Goal: Task Accomplishment & Management: Manage account settings

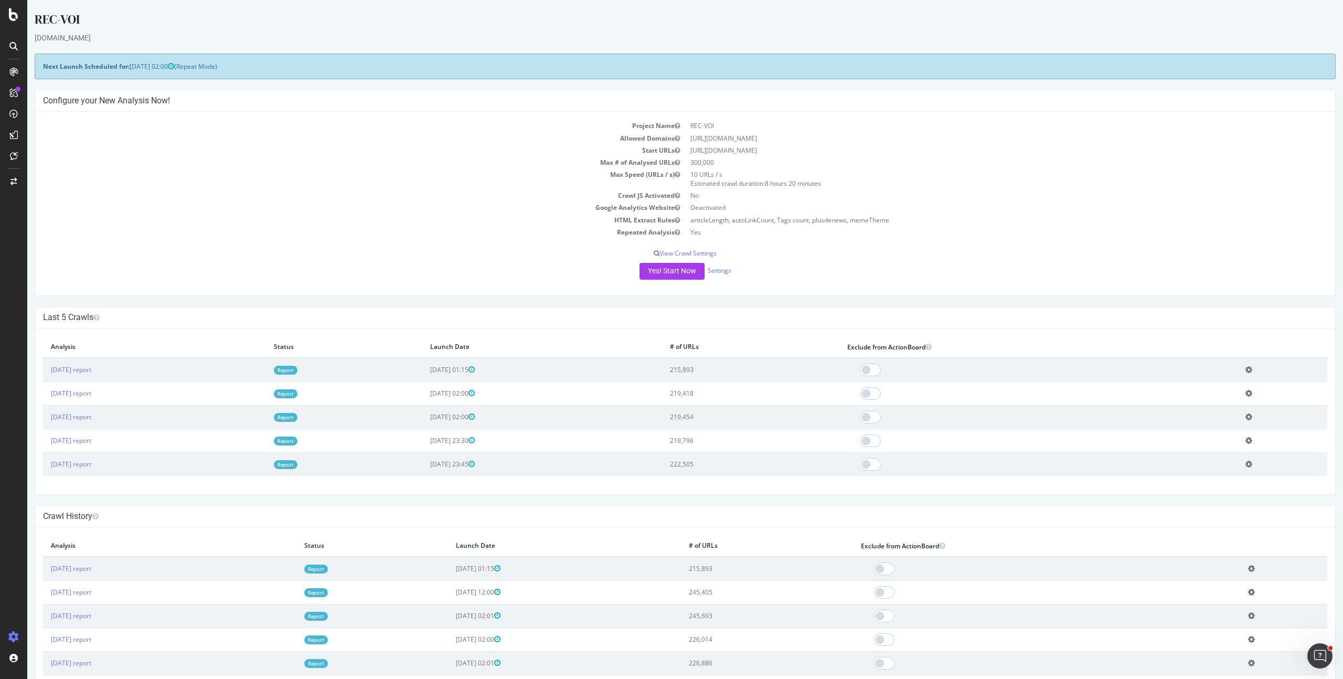
click at [384, 200] on td "Crawl JS Activated" at bounding box center [364, 195] width 642 height 12
click at [664, 269] on button "Yes! Start Now" at bounding box center [671, 271] width 65 height 17
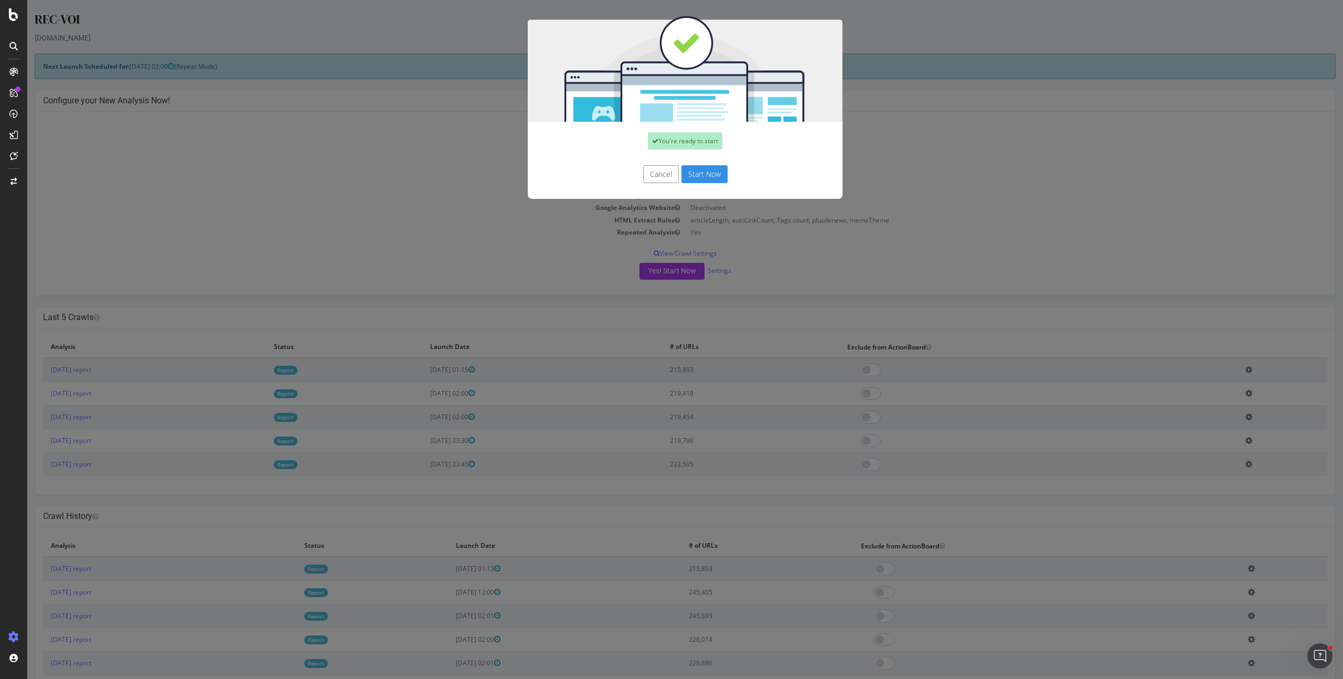
click at [689, 175] on button "Start Now" at bounding box center [704, 174] width 46 height 18
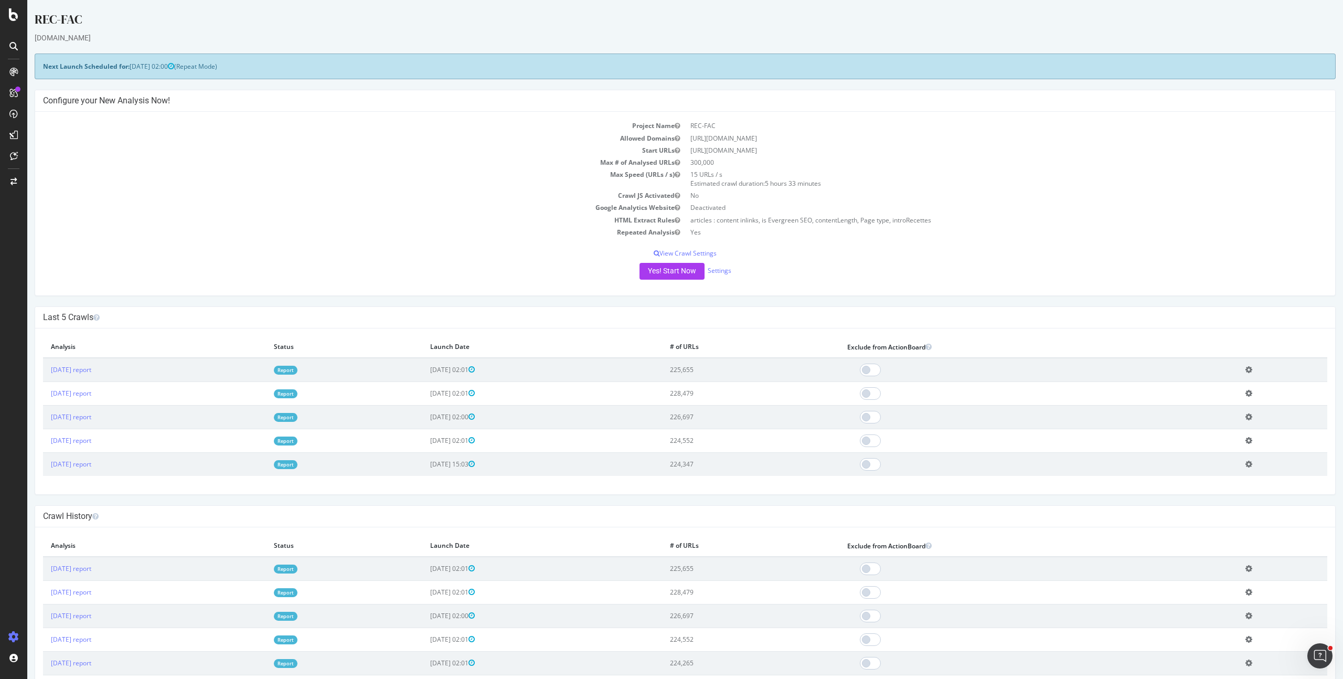
click at [345, 375] on td "Report" at bounding box center [344, 370] width 156 height 24
click at [297, 371] on link "Report" at bounding box center [286, 370] width 24 height 9
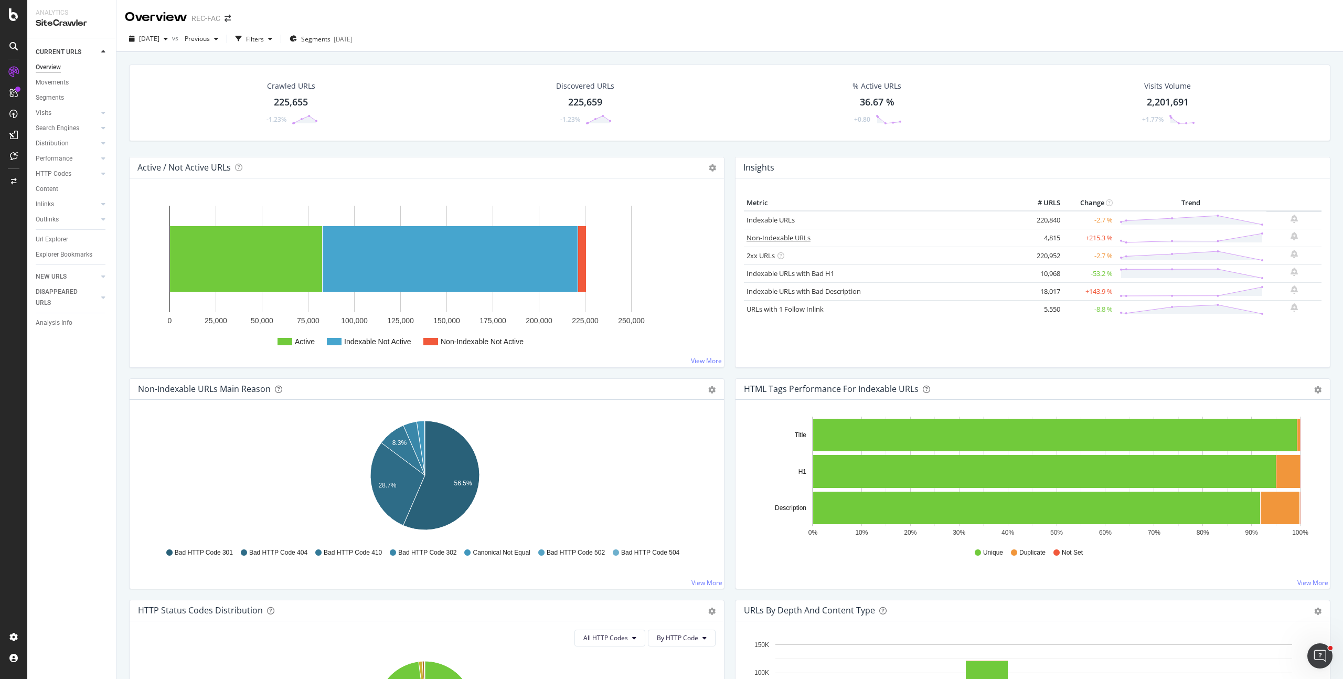
click at [778, 238] on link "Non-Indexable URLs" at bounding box center [778, 237] width 64 height 9
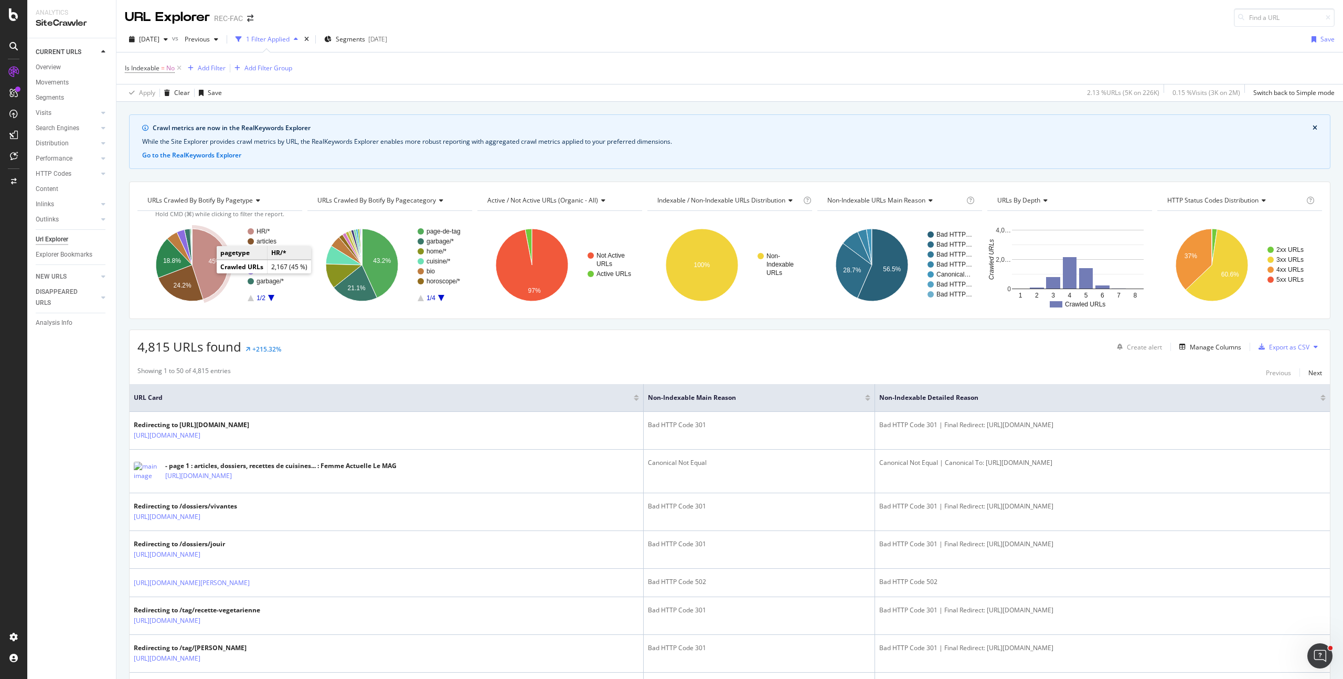
click at [203, 270] on icon "A chart." at bounding box center [210, 264] width 36 height 71
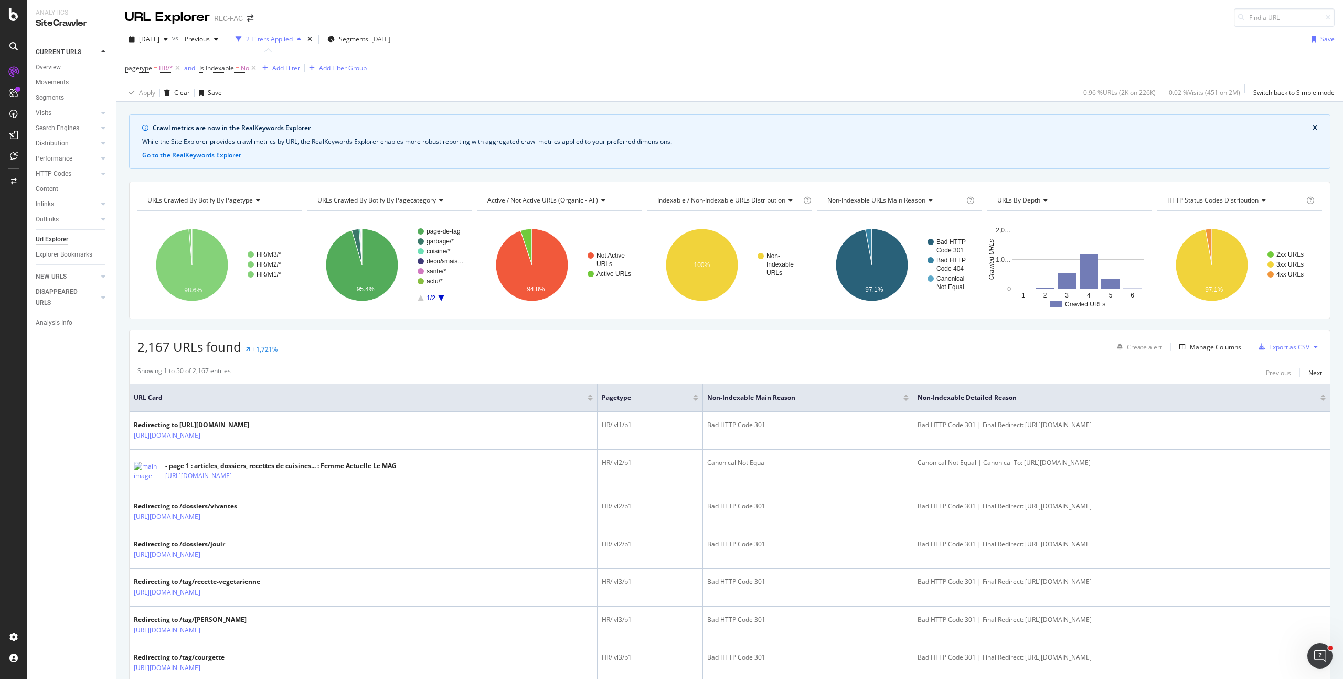
scroll to position [344, 0]
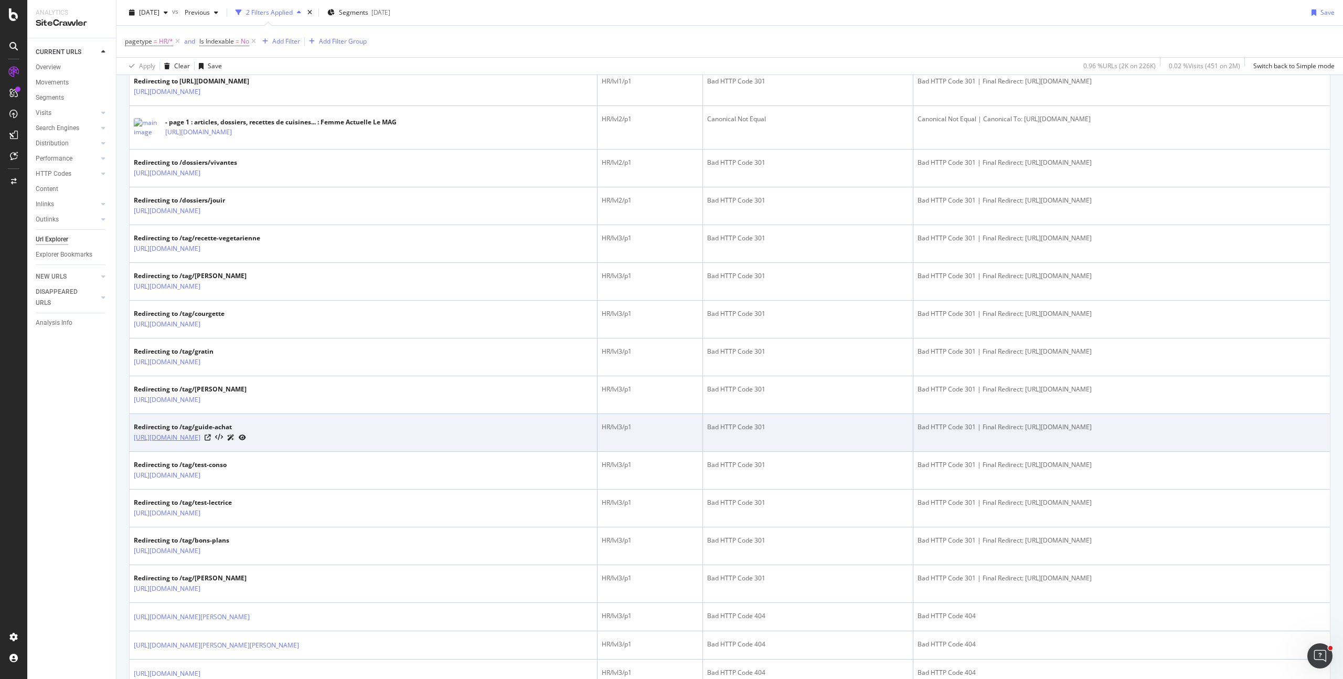
click at [200, 439] on link "https://www.femmeactuelle.fr/page/tag/guide-achat" at bounding box center [167, 437] width 67 height 10
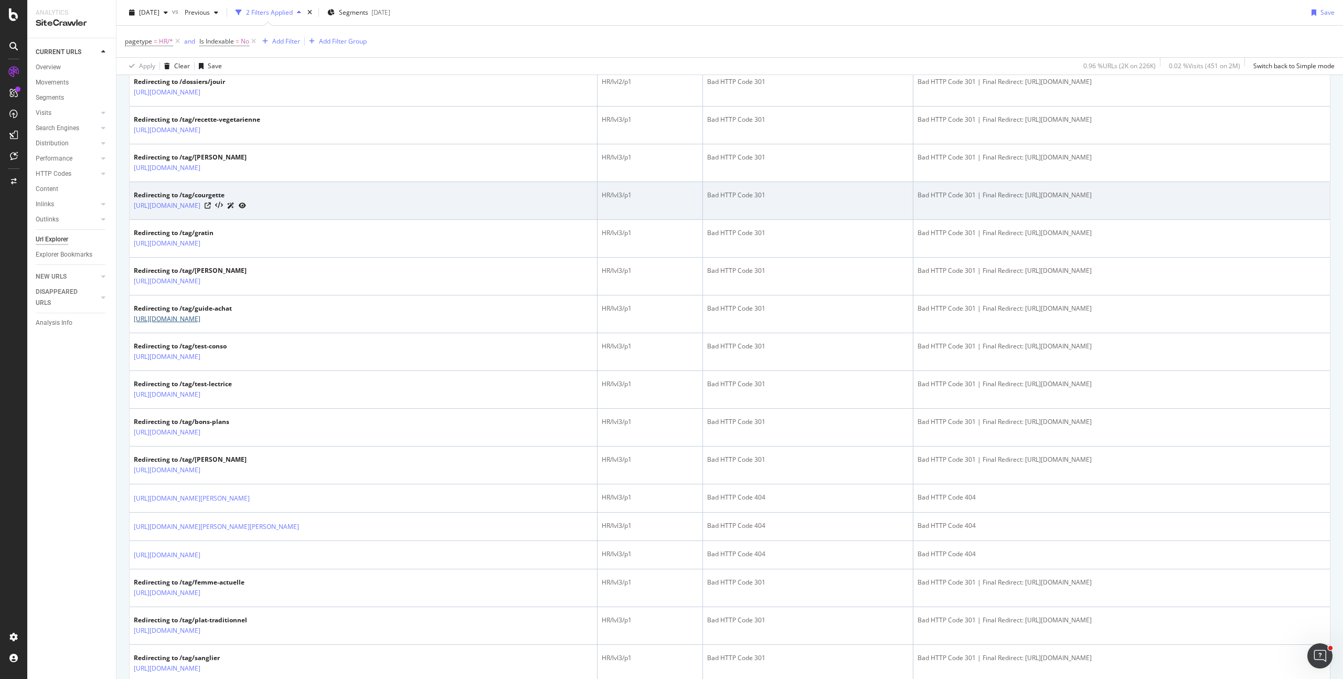
scroll to position [516, 0]
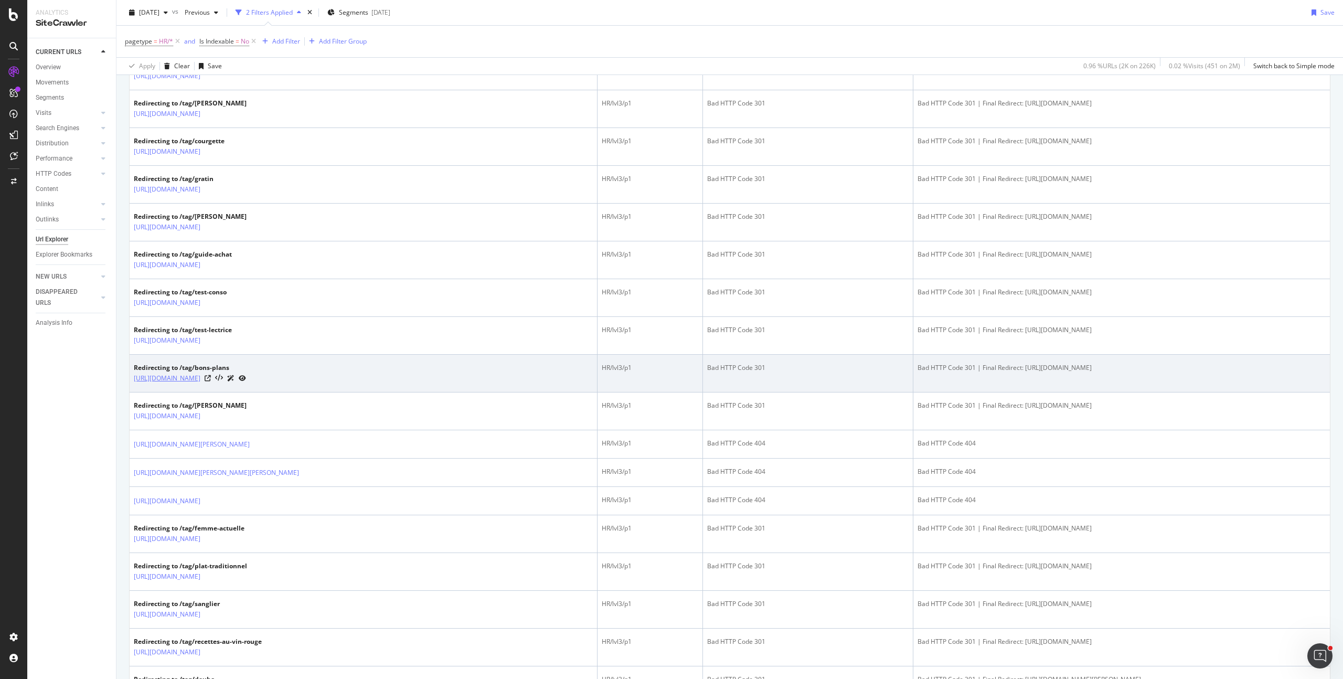
click at [200, 376] on link "https://www.femmeactuelle.fr/page/tag/bons-plans" at bounding box center [167, 378] width 67 height 10
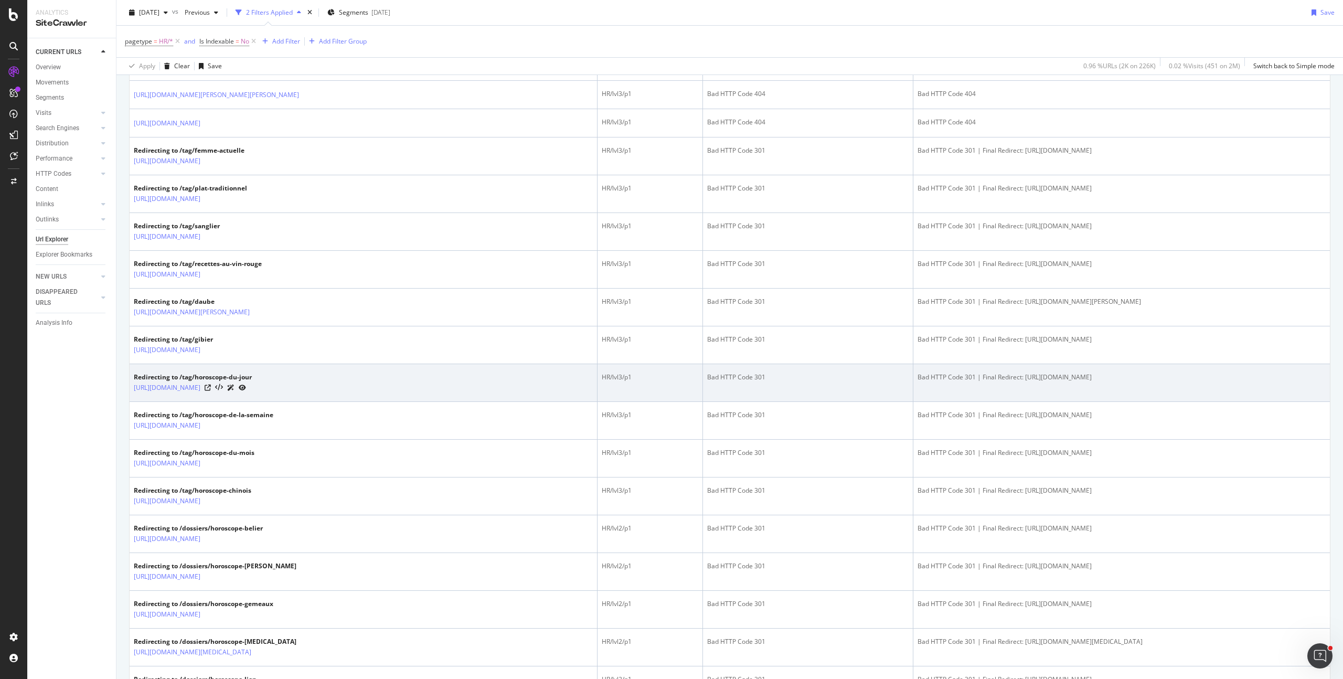
scroll to position [901, 0]
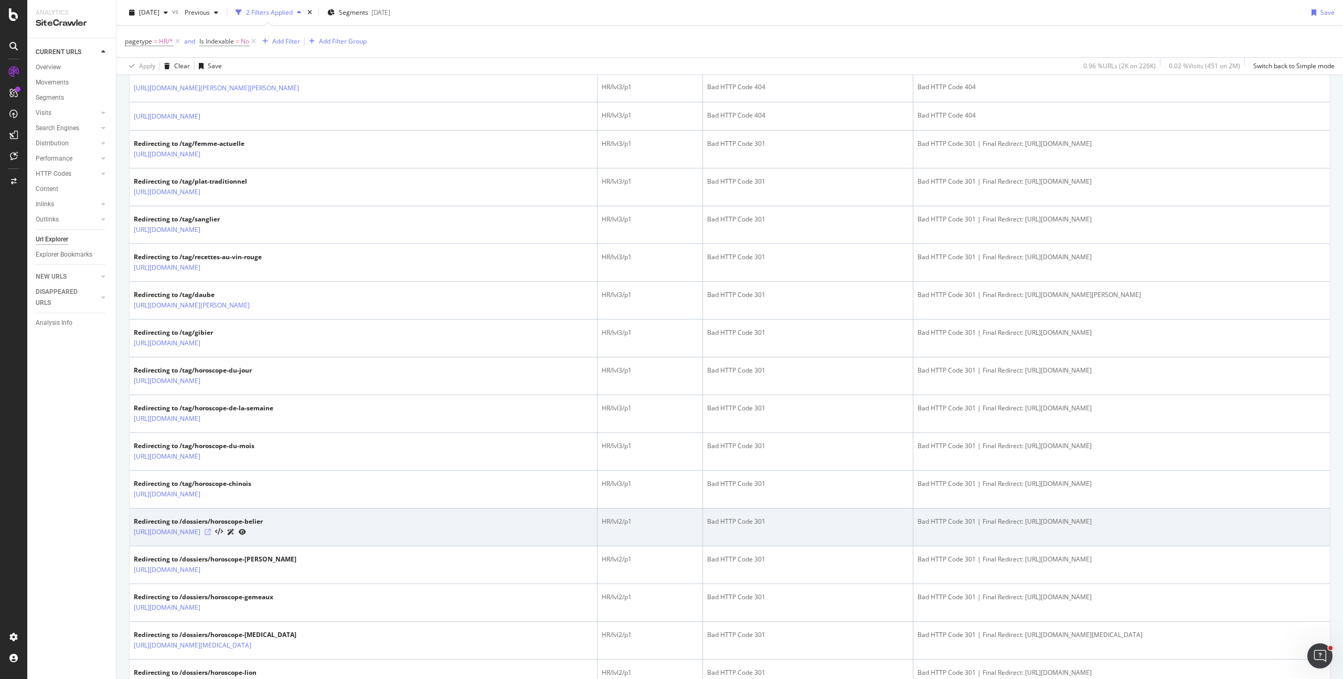
click at [211, 531] on icon at bounding box center [208, 532] width 6 height 6
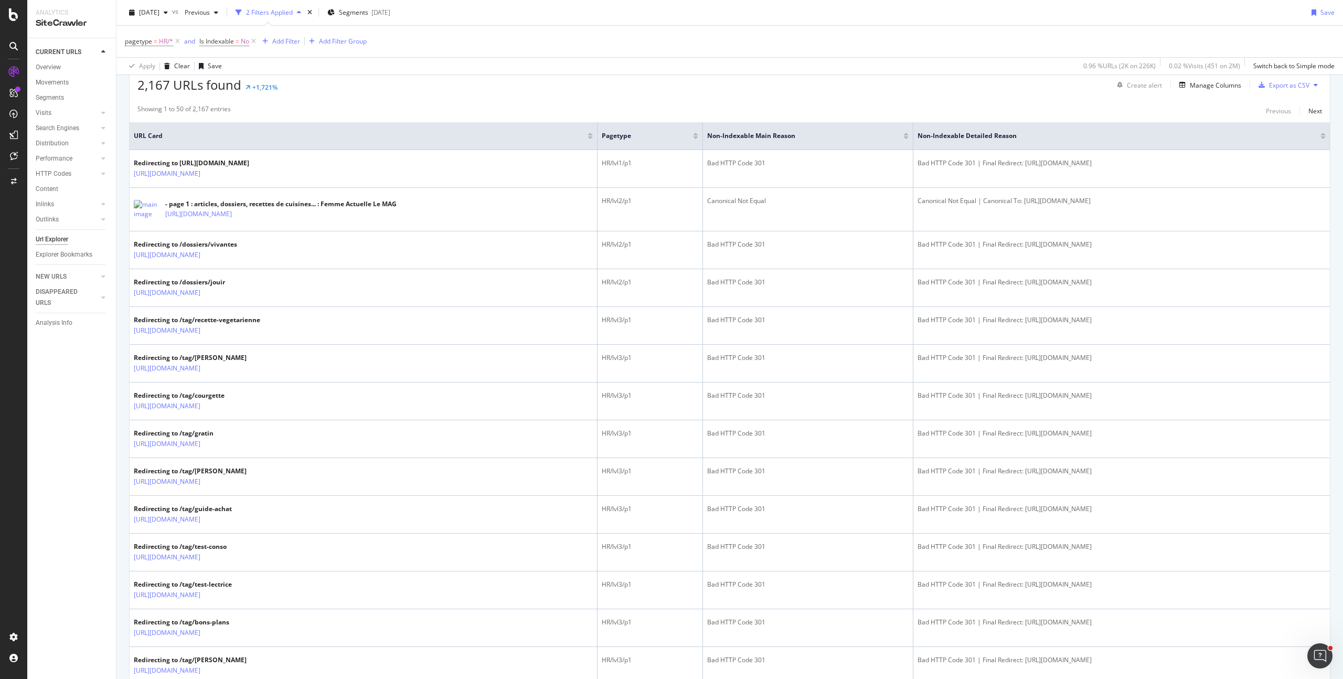
scroll to position [0, 0]
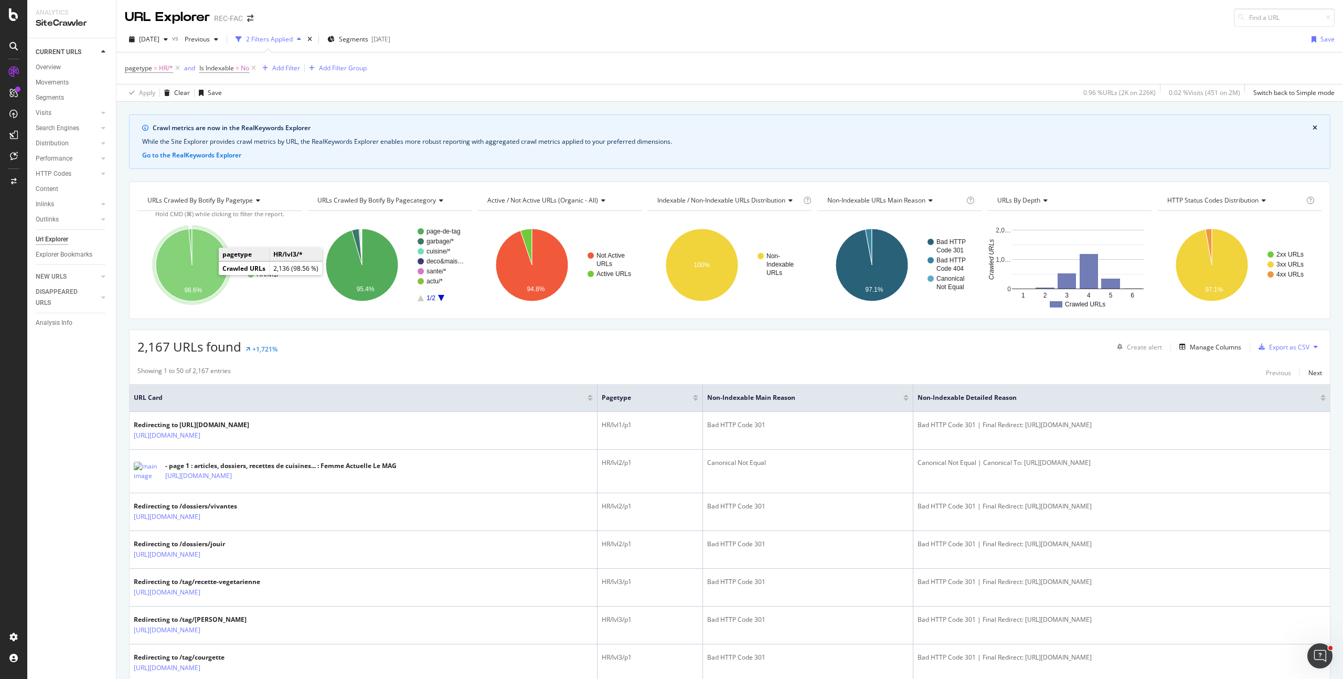
click at [207, 273] on icon "A chart." at bounding box center [192, 265] width 72 height 72
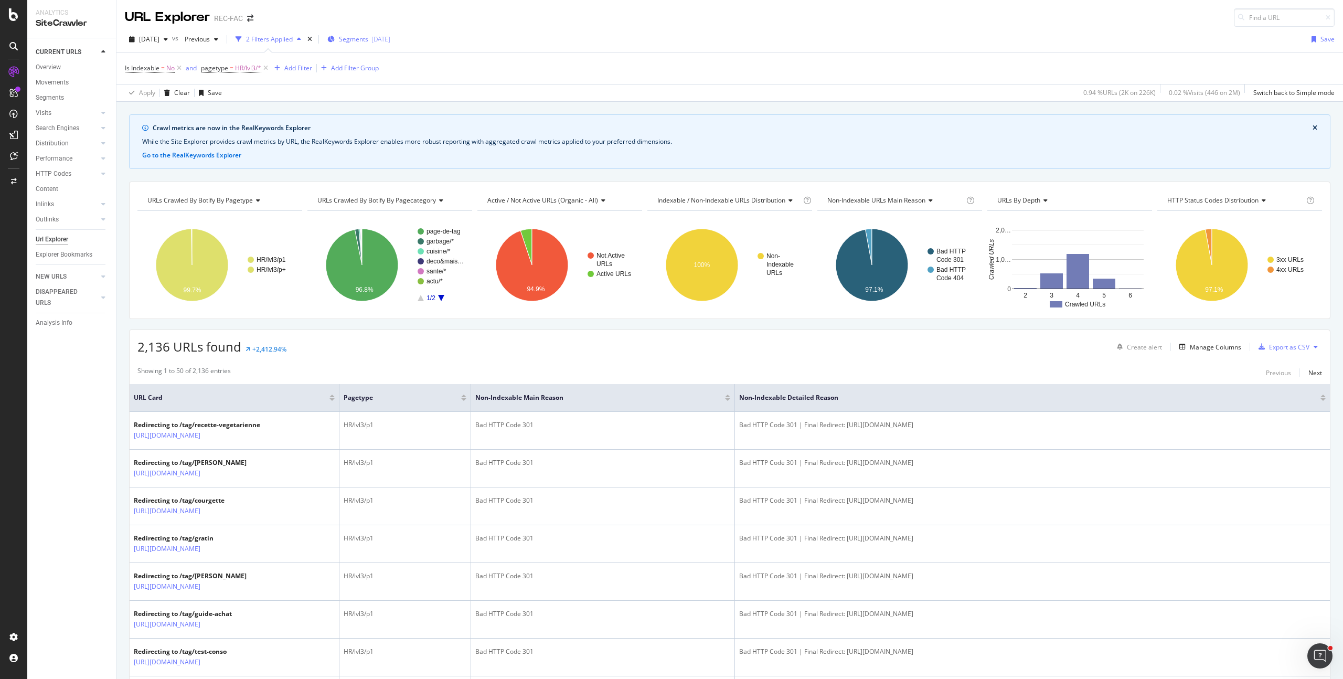
click at [368, 36] on span "Segments" at bounding box center [353, 39] width 29 height 9
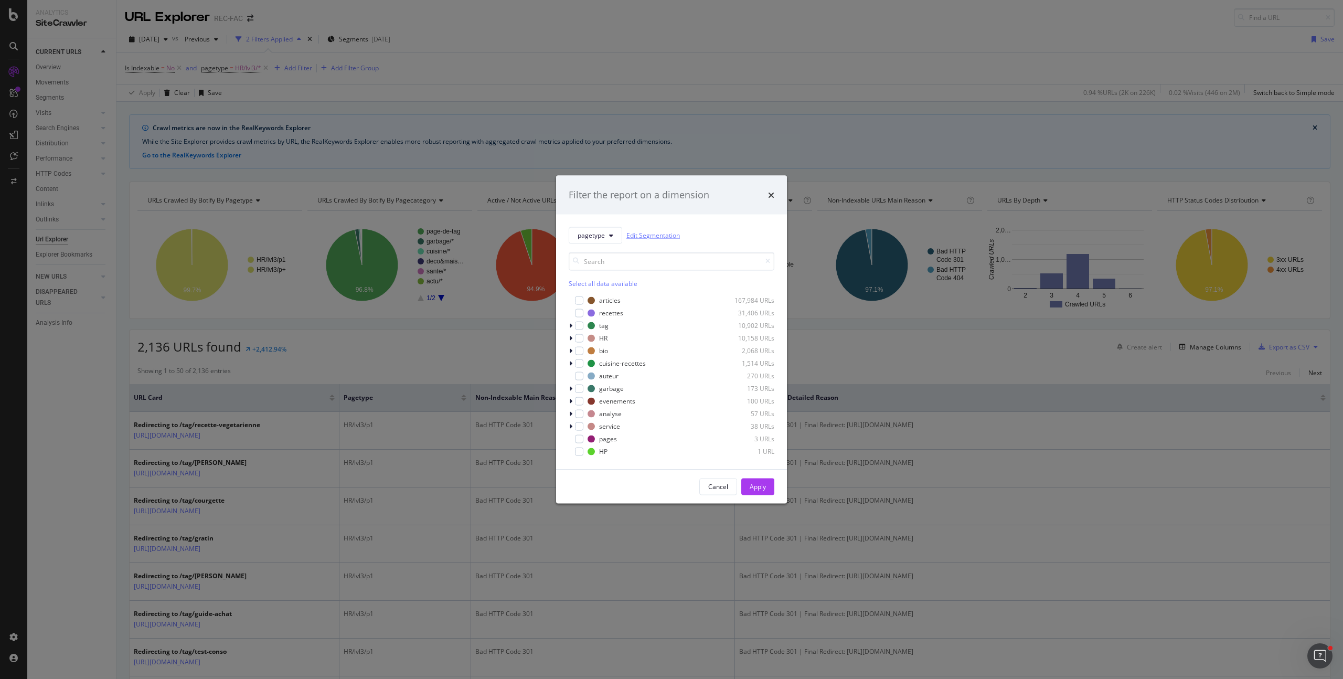
click at [659, 237] on link "Edit Segmentation" at bounding box center [653, 235] width 54 height 11
click at [769, 189] on div "times" at bounding box center [771, 195] width 6 height 14
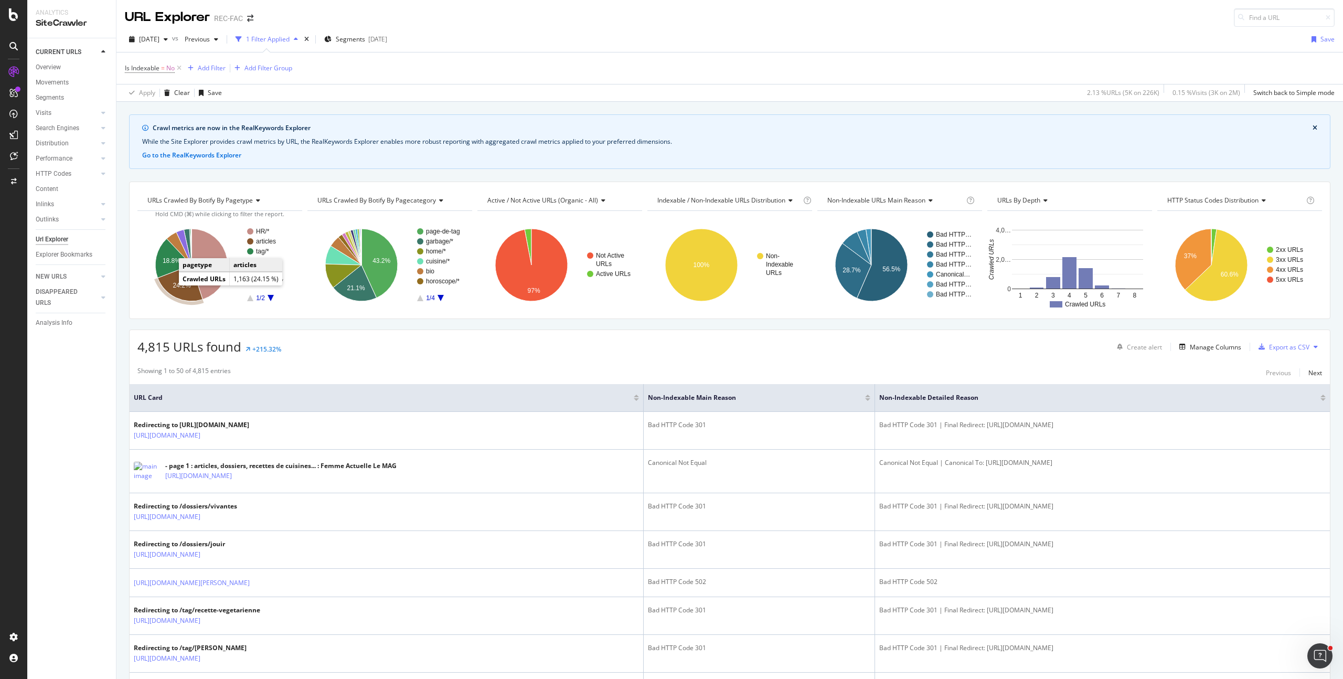
click at [168, 284] on icon "A chart." at bounding box center [180, 283] width 45 height 36
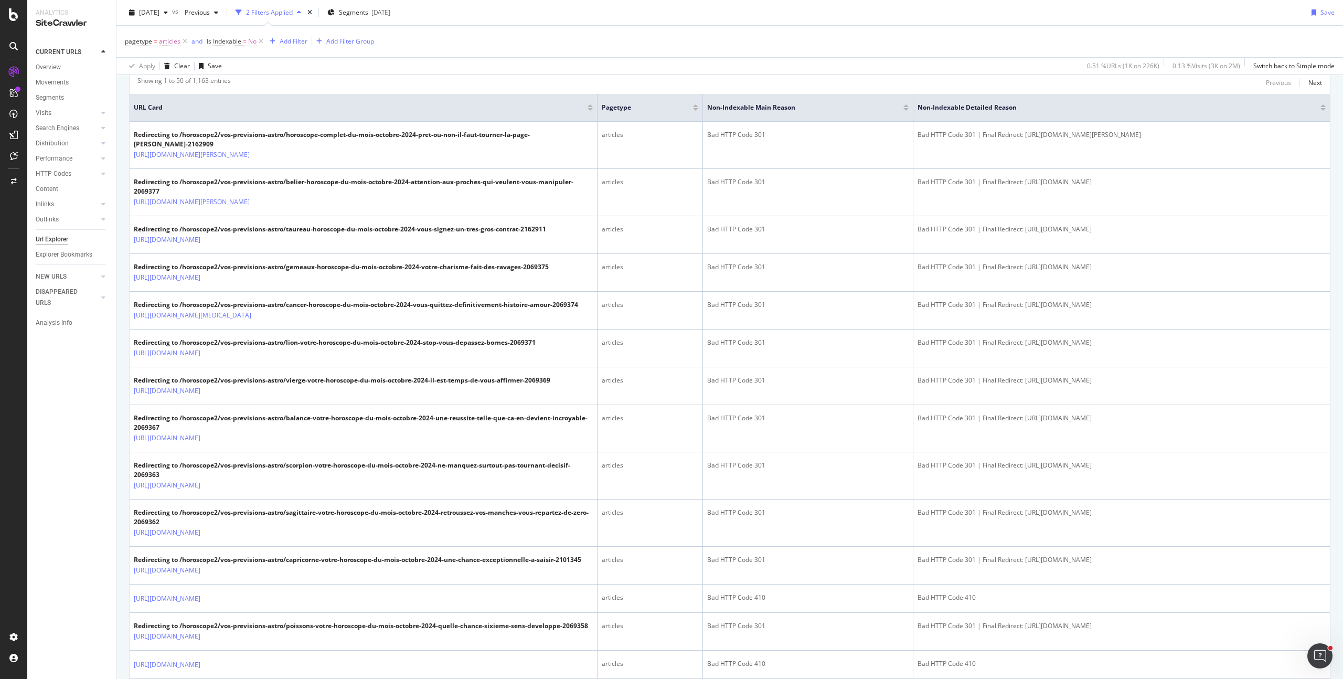
scroll to position [829, 0]
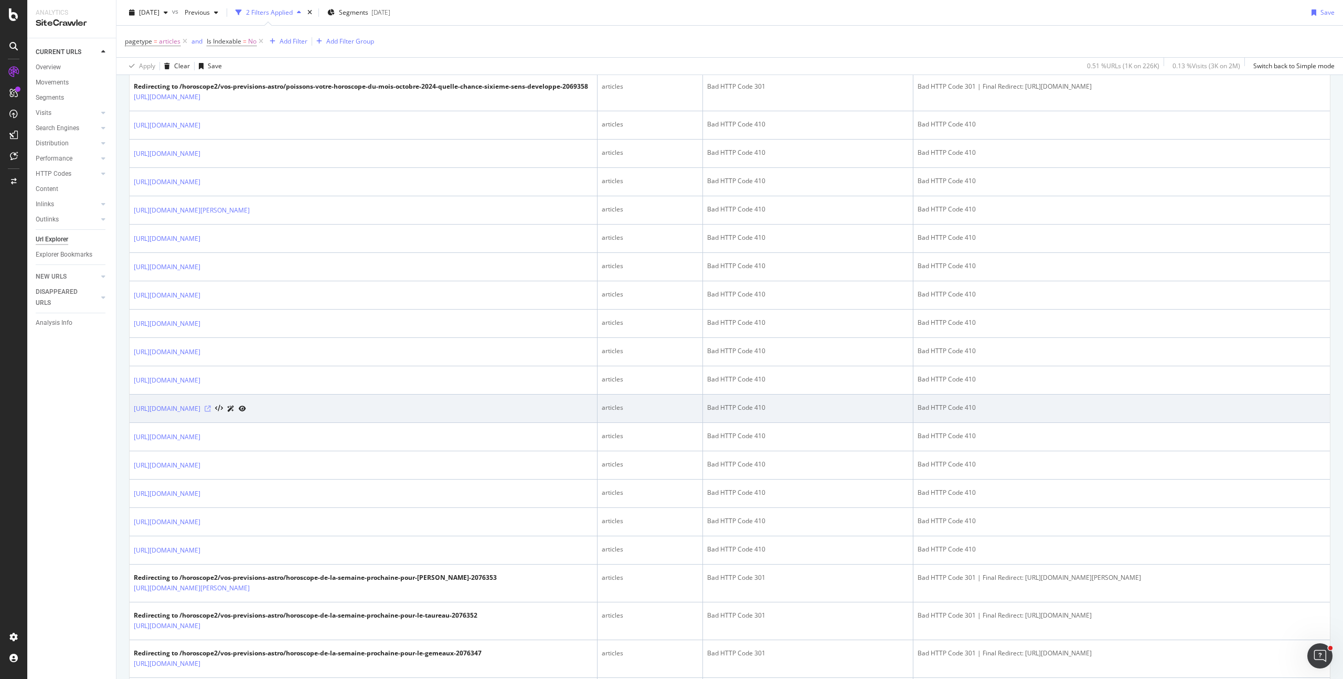
click at [211, 412] on icon at bounding box center [208, 408] width 6 height 6
click at [200, 414] on link "https://www.femmeactuelle.fr/nnoq-nocuisine/recettes3/dessert/tarte-amandine-po…" at bounding box center [167, 408] width 67 height 10
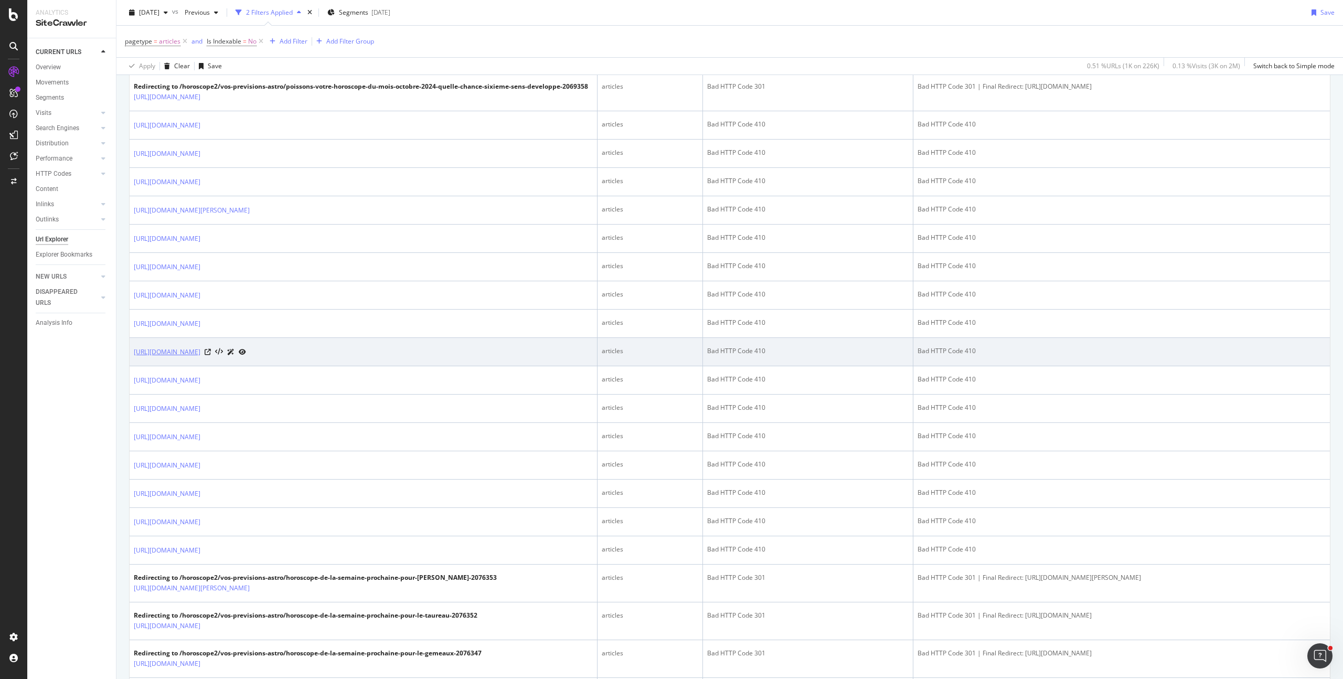
click at [200, 357] on link "https://www.femmeactuelle.fr/nnoq-nocuisine/recettes3/gateau-aux-pommes-poires-…" at bounding box center [167, 352] width 67 height 10
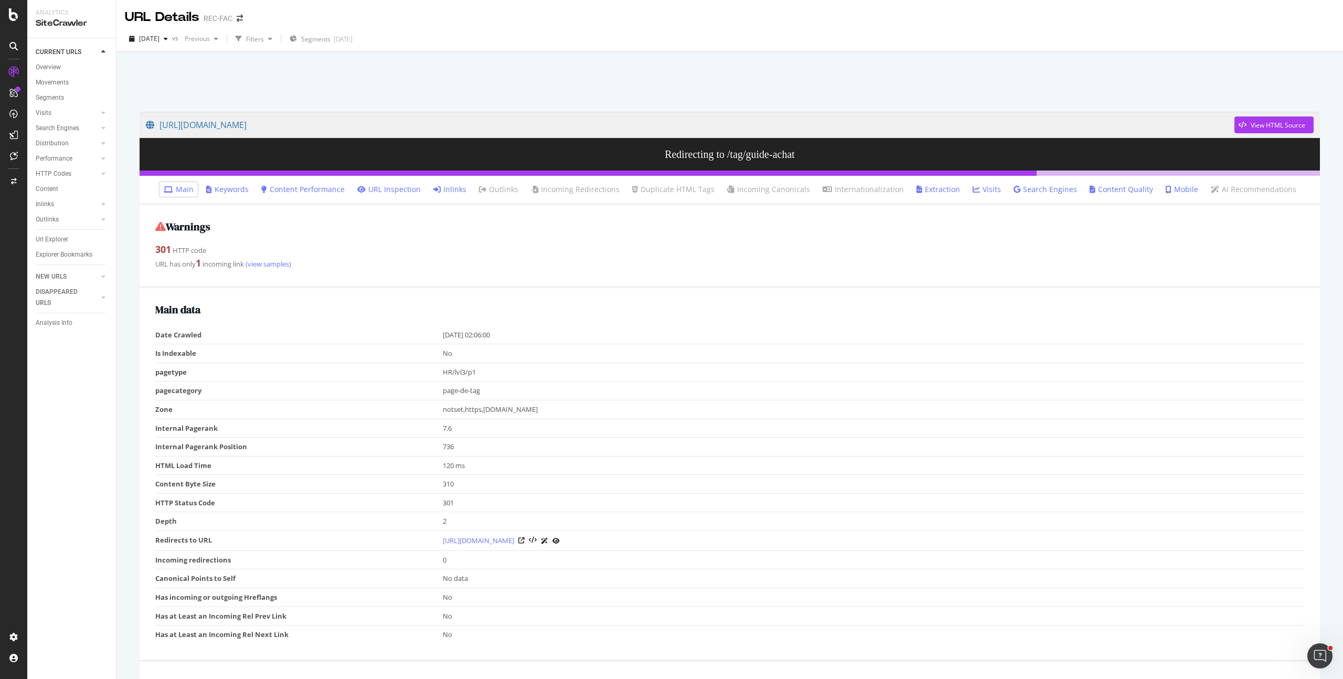
click at [461, 184] on link "Inlinks" at bounding box center [449, 189] width 33 height 10
click at [452, 189] on link "Inlinks" at bounding box center [449, 189] width 33 height 10
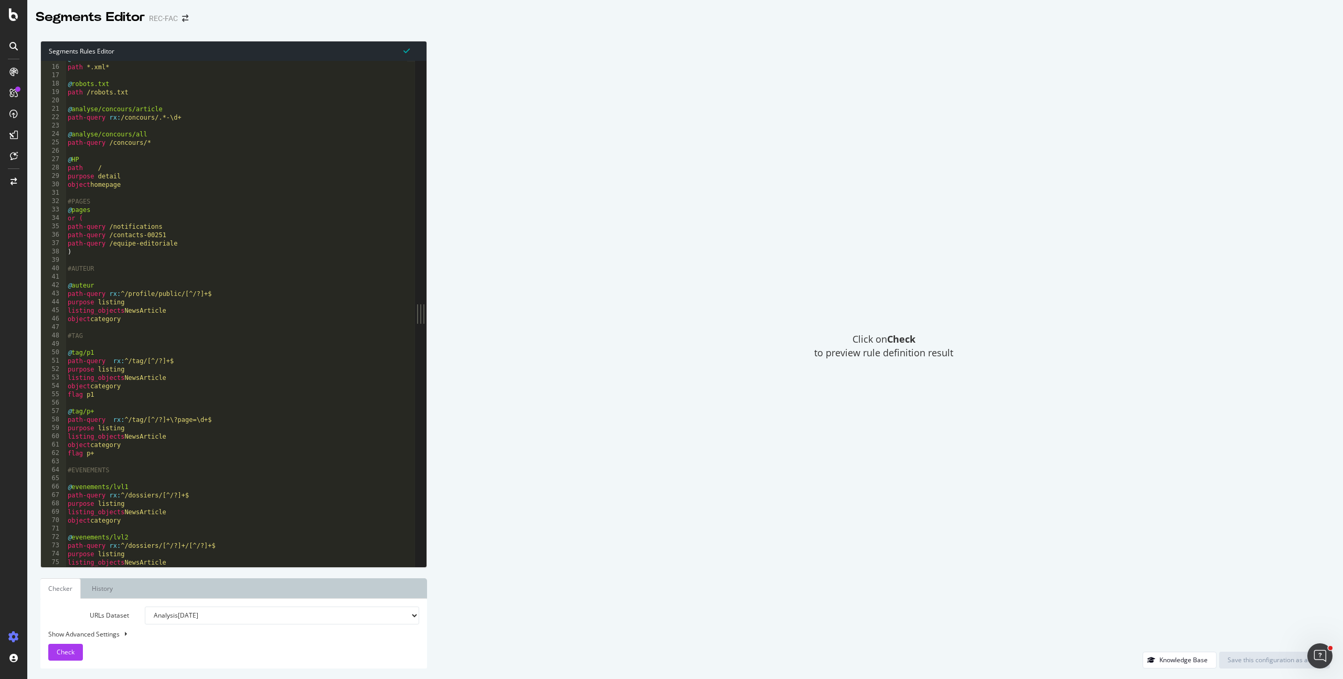
scroll to position [266, 0]
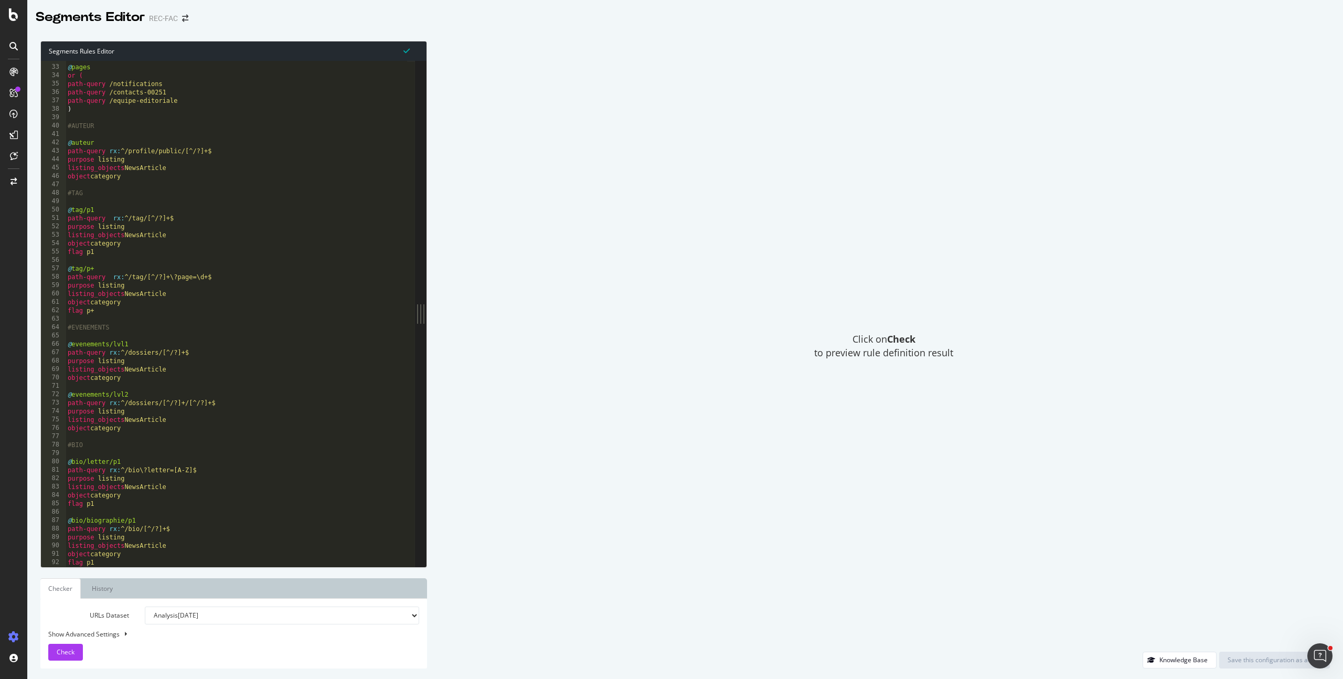
type textarea "flag p+"
click at [103, 313] on div "#PAGES @ pages or ( path-query /notifications path-query /contacts-00251 path-q…" at bounding box center [236, 316] width 341 height 522
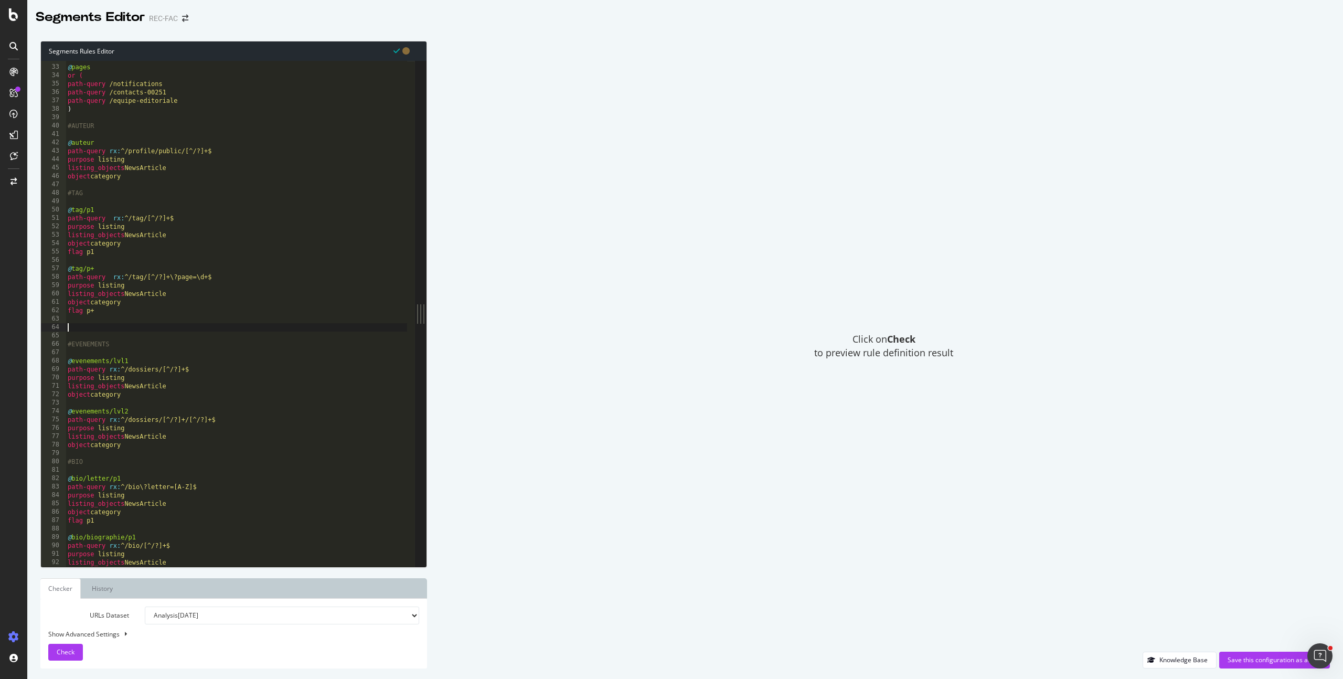
type textarea "&"
type textarea "@garbage/old-tags"
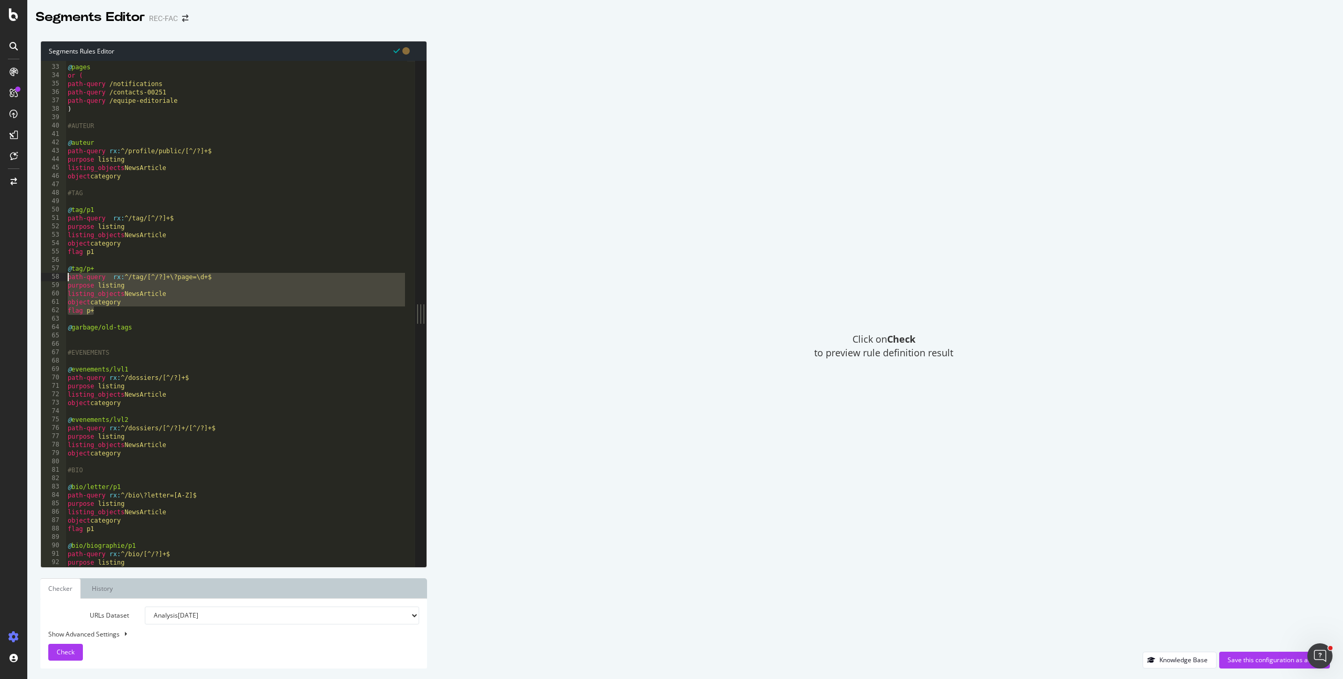
drag, startPoint x: 103, startPoint y: 309, endPoint x: 39, endPoint y: 275, distance: 72.5
click at [39, 275] on div "Segments Rules Editor 32 33 34 35 36 37 38 39 40 41 42 43 44 45 46 47 48 49 50 …" at bounding box center [685, 354] width 1316 height 648
type textarea "path-query rx:^/tag/[^/?]+\?page=\d+$ purpose listing"
click at [103, 340] on div "#PAGES @ pages or ( path-query /notifications path-query /contacts-00251 path-q…" at bounding box center [236, 316] width 341 height 522
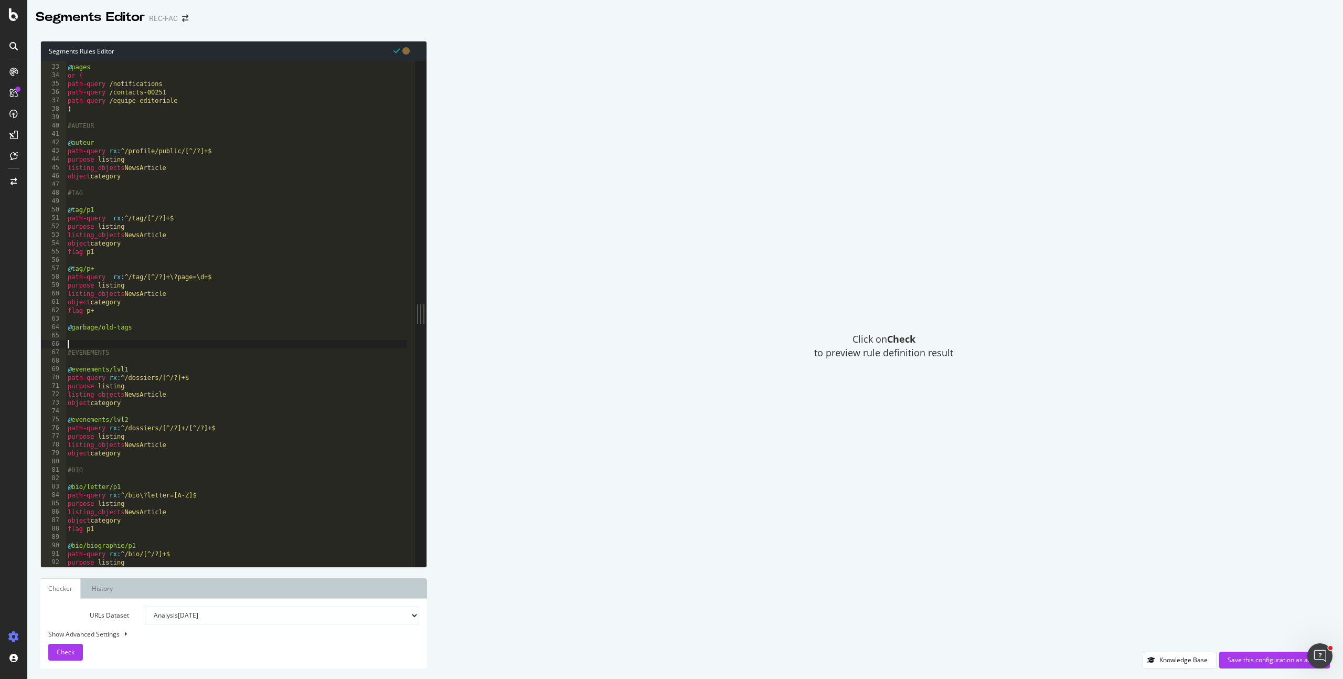
click at [102, 333] on div "#PAGES @ pages or ( path-query /notifications path-query /contacts-00251 path-q…" at bounding box center [236, 316] width 341 height 522
paste textarea "flag p+"
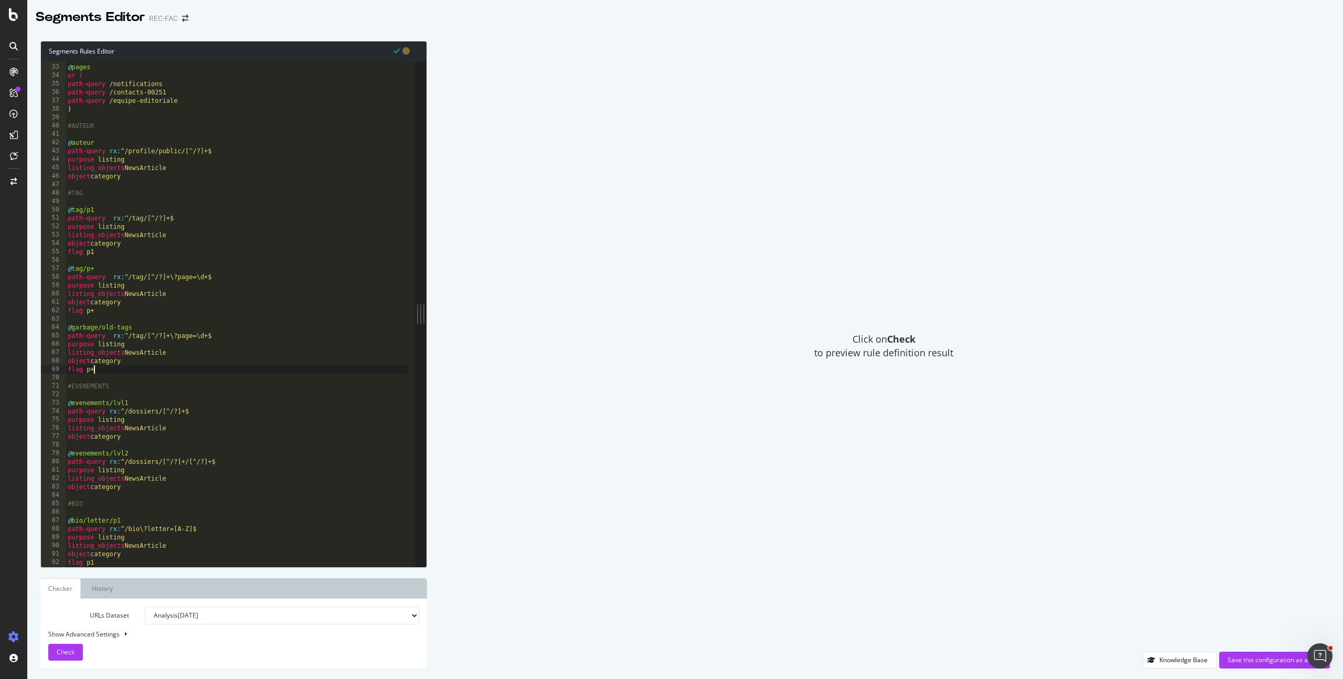
click at [131, 334] on div "#PAGES @ pages or ( path-query /notifications path-query /contacts-00251 path-q…" at bounding box center [236, 316] width 341 height 522
click at [224, 368] on div "#PAGES @ pages or ( path-query /notifications path-query /contacts-00251 path-q…" at bounding box center [236, 316] width 341 height 522
drag, startPoint x: 189, startPoint y: 335, endPoint x: 241, endPoint y: 335, distance: 51.9
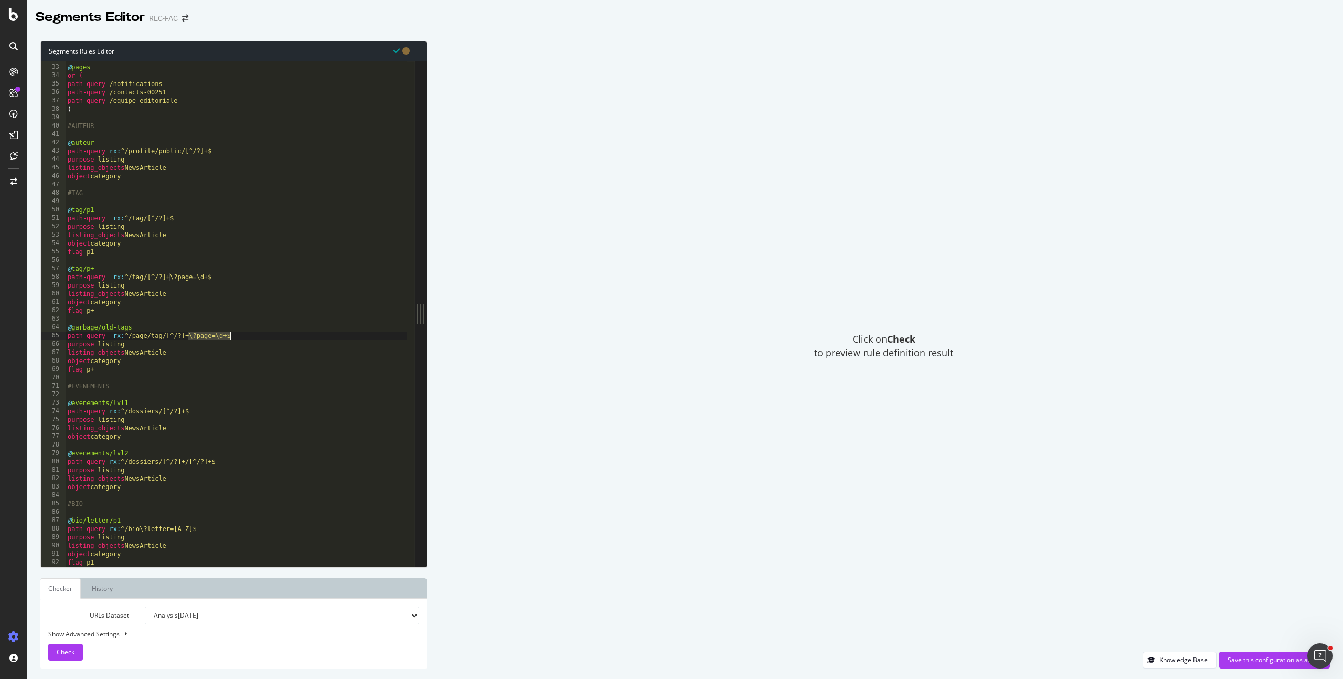
click at [241, 335] on div "#PAGES @ pages or ( path-query /notifications path-query /contacts-00251 path-q…" at bounding box center [236, 316] width 341 height 522
type textarea "path-query rx:^/page/tag/[^/?]+"
click at [70, 645] on div "Check" at bounding box center [66, 652] width 18 height 16
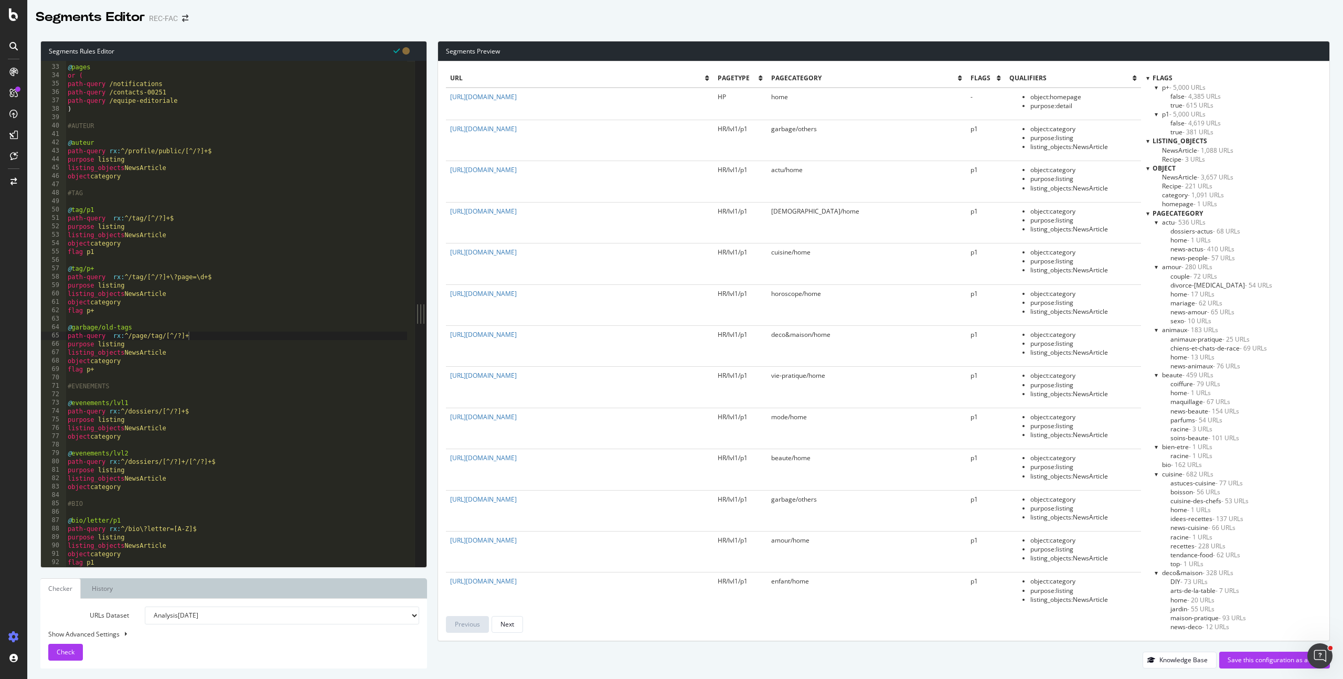
click at [1144, 80] on div "url pagetype pagecategory flags qualifiers https://www.femmeactuelle.fr/ HP hom…" at bounding box center [883, 350] width 891 height 579
click at [1147, 77] on div at bounding box center [1147, 77] width 3 height 9
click at [1153, 116] on span "object" at bounding box center [1163, 114] width 23 height 9
click at [1151, 115] on div "object" at bounding box center [1233, 114] width 175 height 9
click at [1148, 115] on div at bounding box center [1147, 114] width 3 height 9
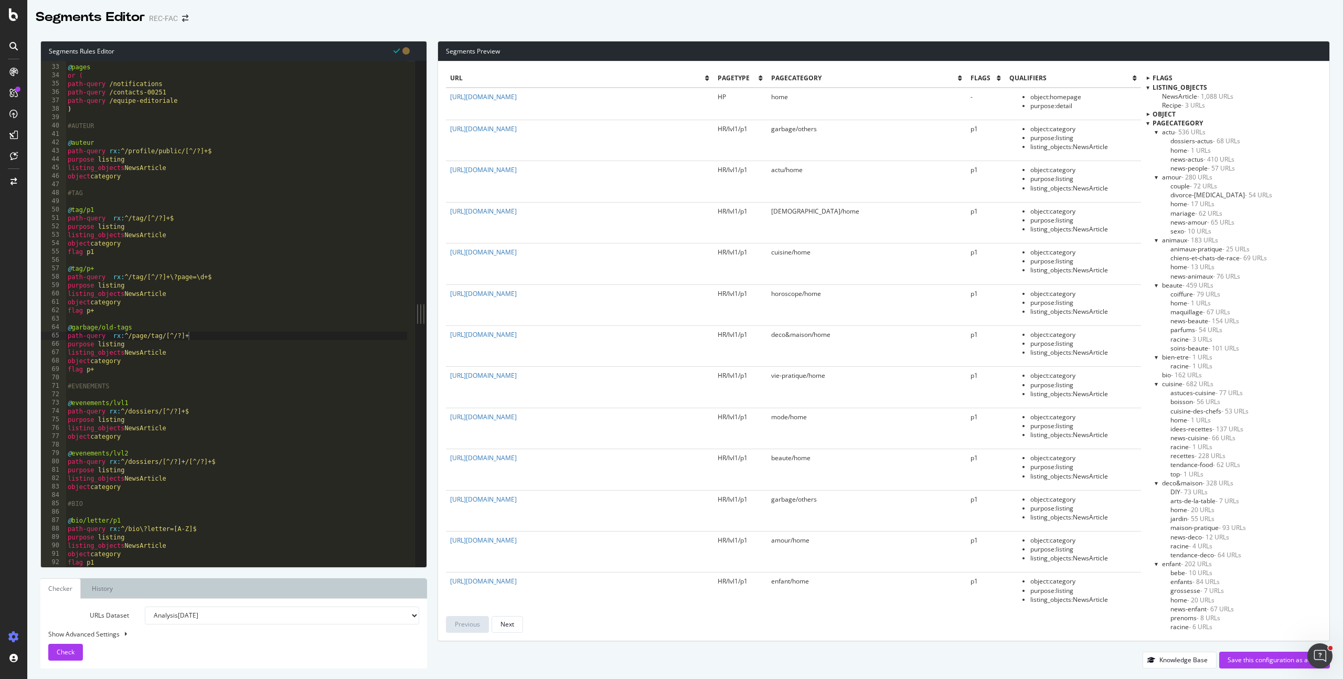
click at [1149, 123] on div at bounding box center [1147, 123] width 3 height 9
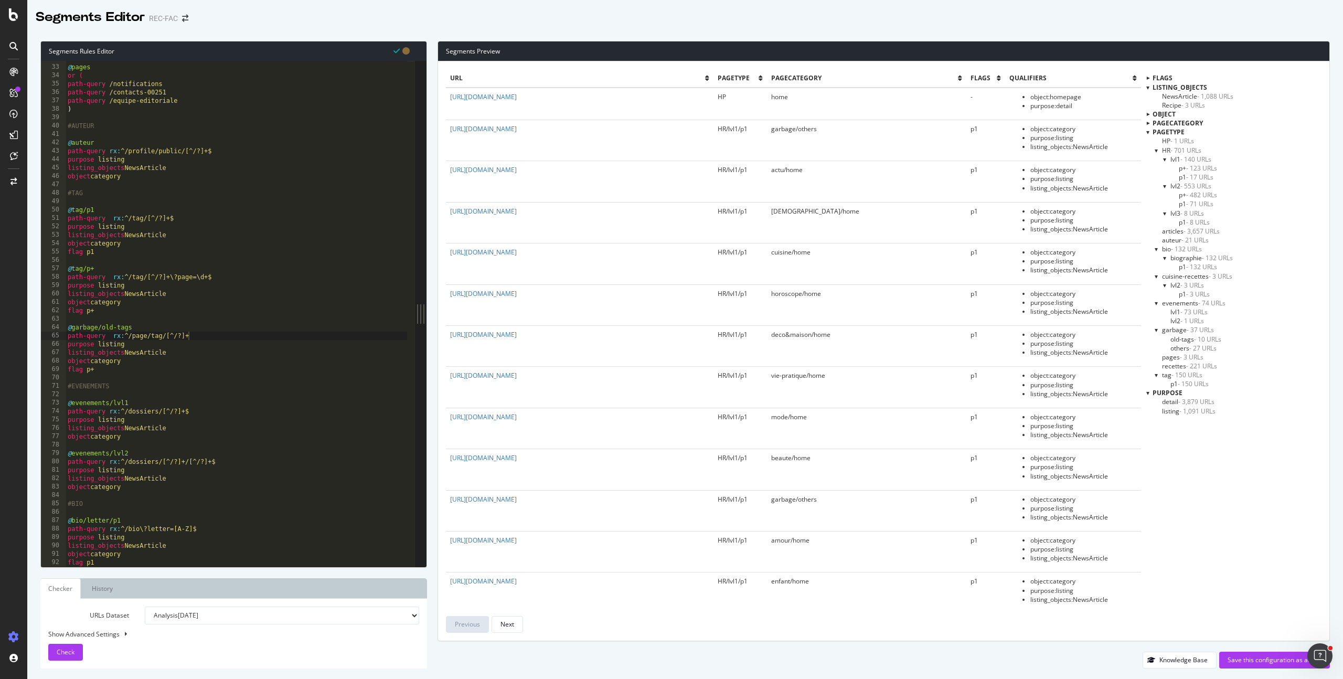
click at [1201, 338] on span "- 10 URLs" at bounding box center [1207, 339] width 27 height 9
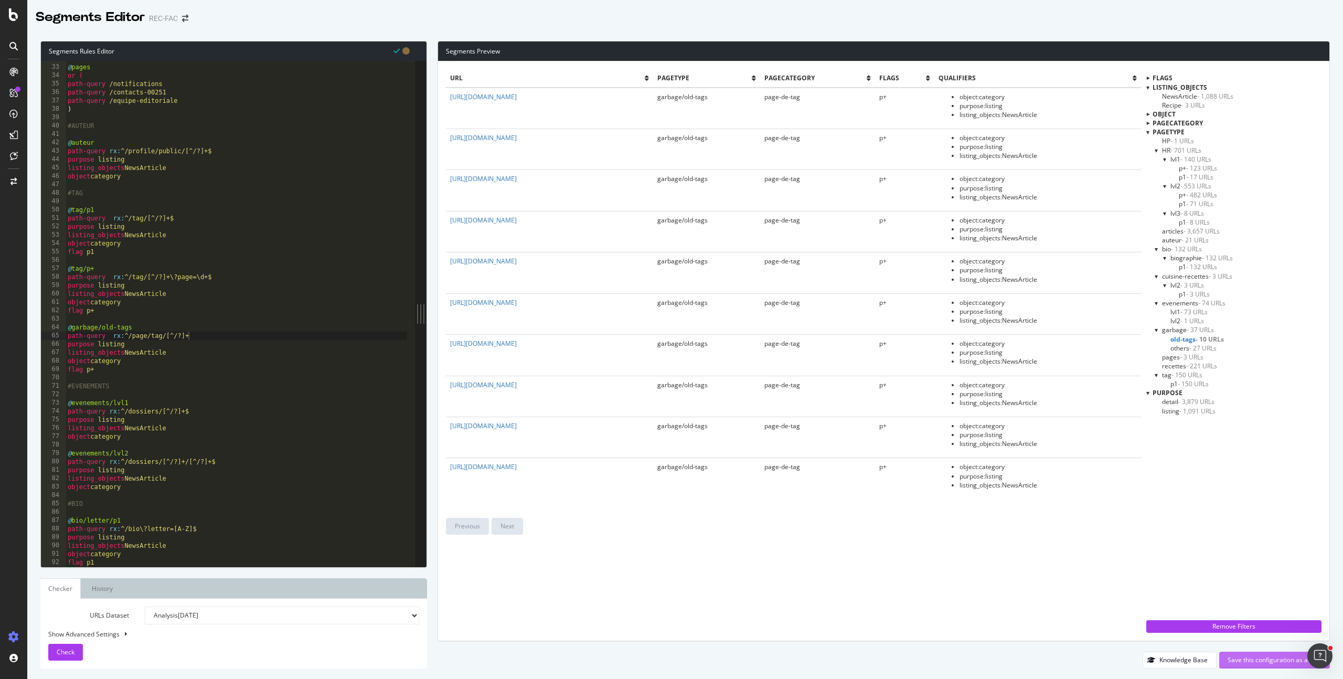
click at [1269, 658] on div "Save this configuration as active" at bounding box center [1274, 659] width 94 height 9
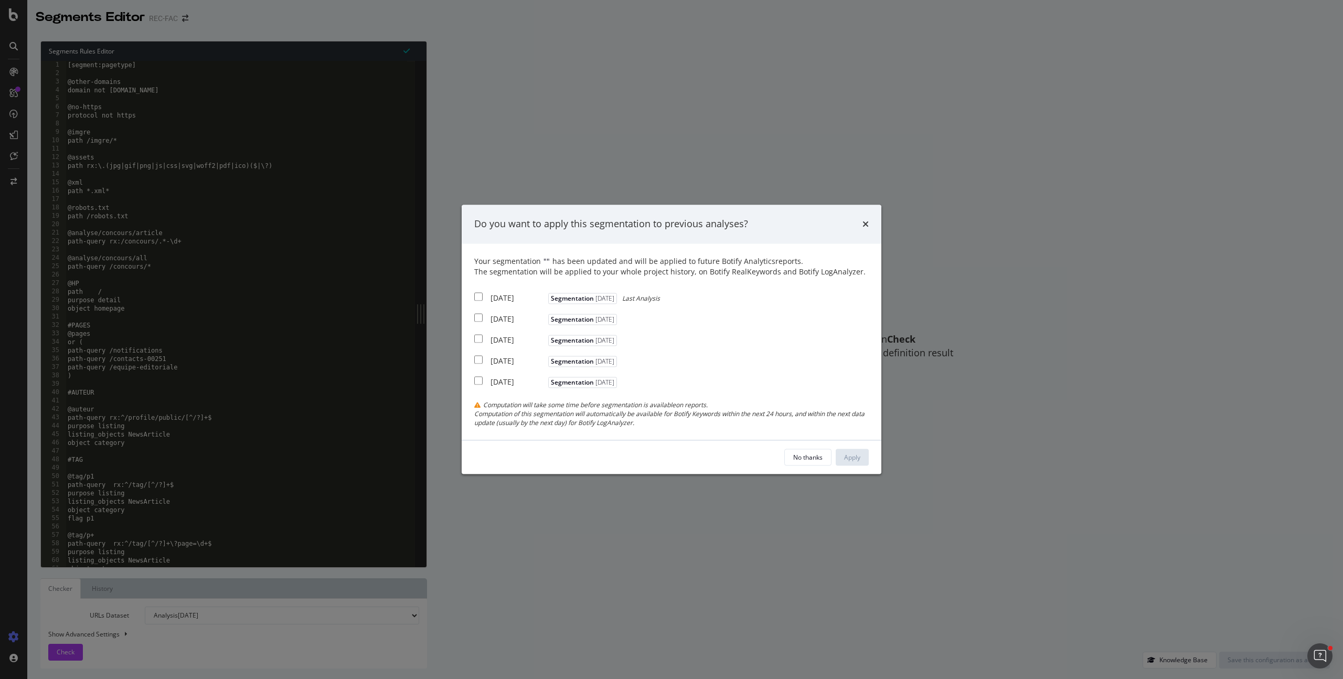
click at [523, 295] on div "2025 Sep. 30th" at bounding box center [517, 298] width 55 height 10
checkbox input "true"
click at [858, 460] on div "Apply" at bounding box center [852, 457] width 16 height 9
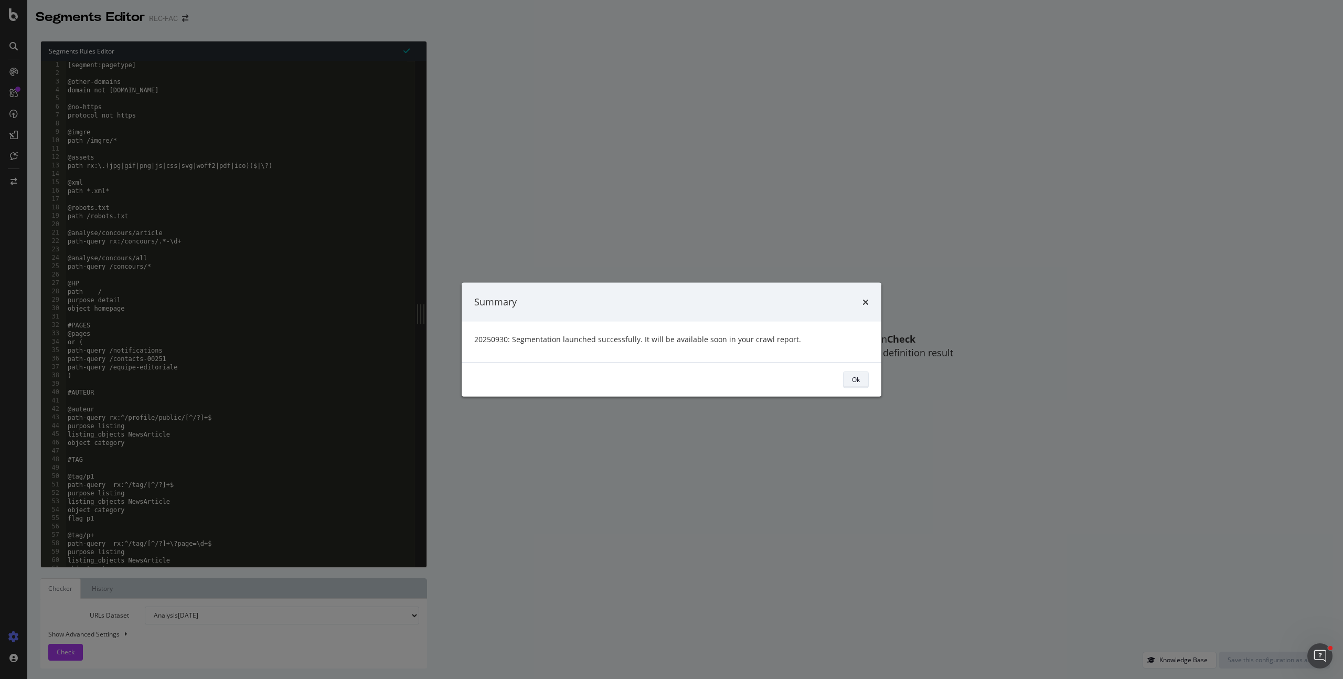
click at [854, 379] on div "Ok" at bounding box center [856, 379] width 8 height 9
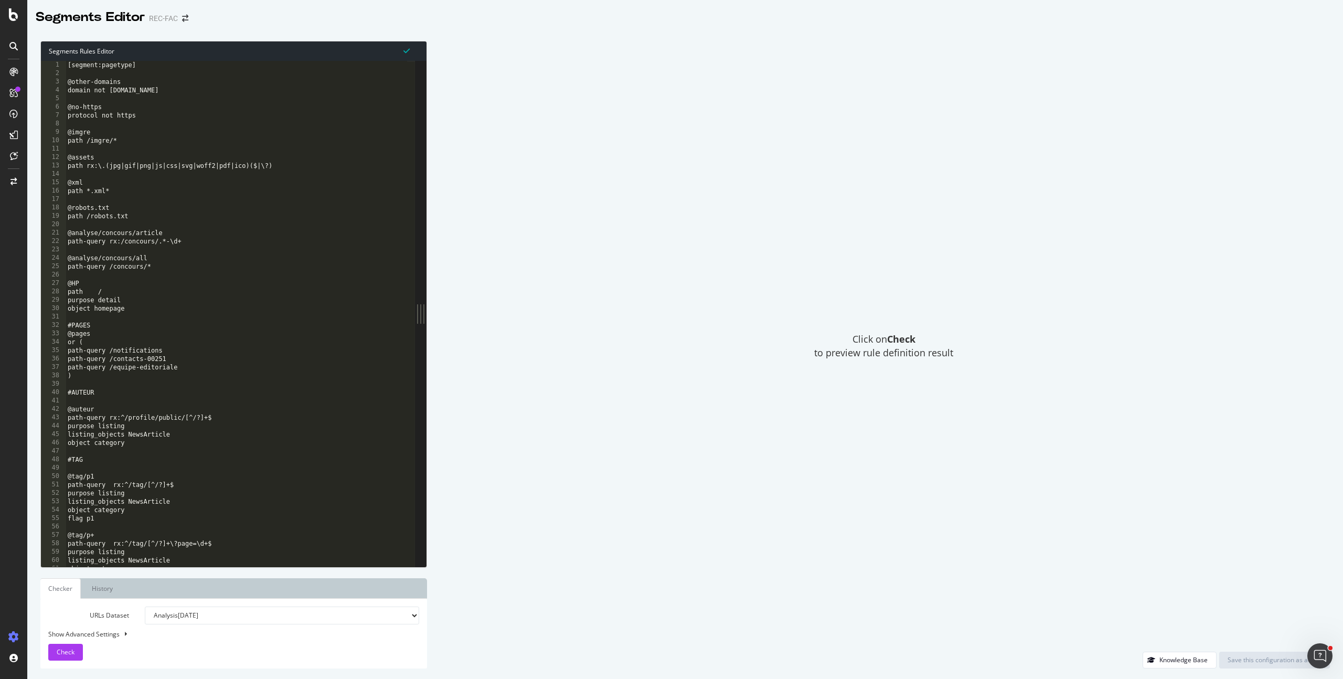
type textarea "@HP"
click at [241, 283] on div "[segment:pagetype] @other-domains domain not www.femmeactuelle.fr @no-https pro…" at bounding box center [236, 322] width 341 height 522
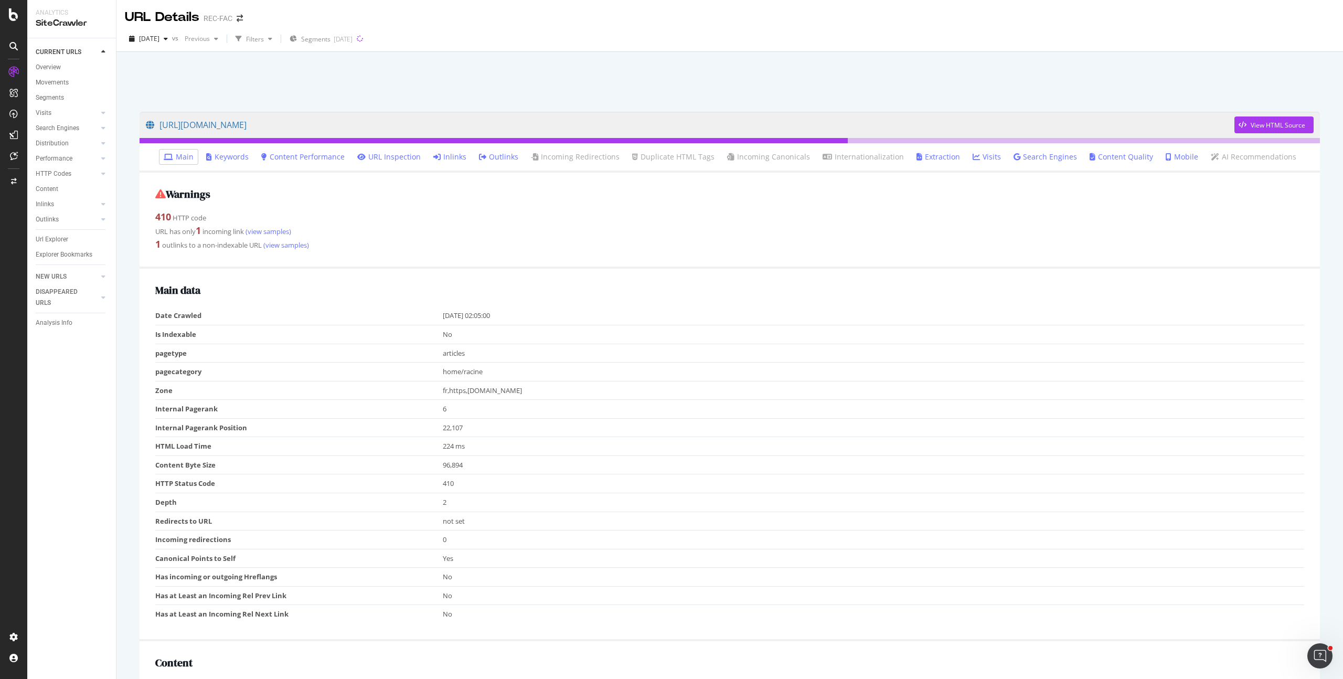
click at [463, 155] on link "Inlinks" at bounding box center [449, 157] width 33 height 10
click at [453, 155] on link "Inlinks" at bounding box center [449, 157] width 33 height 10
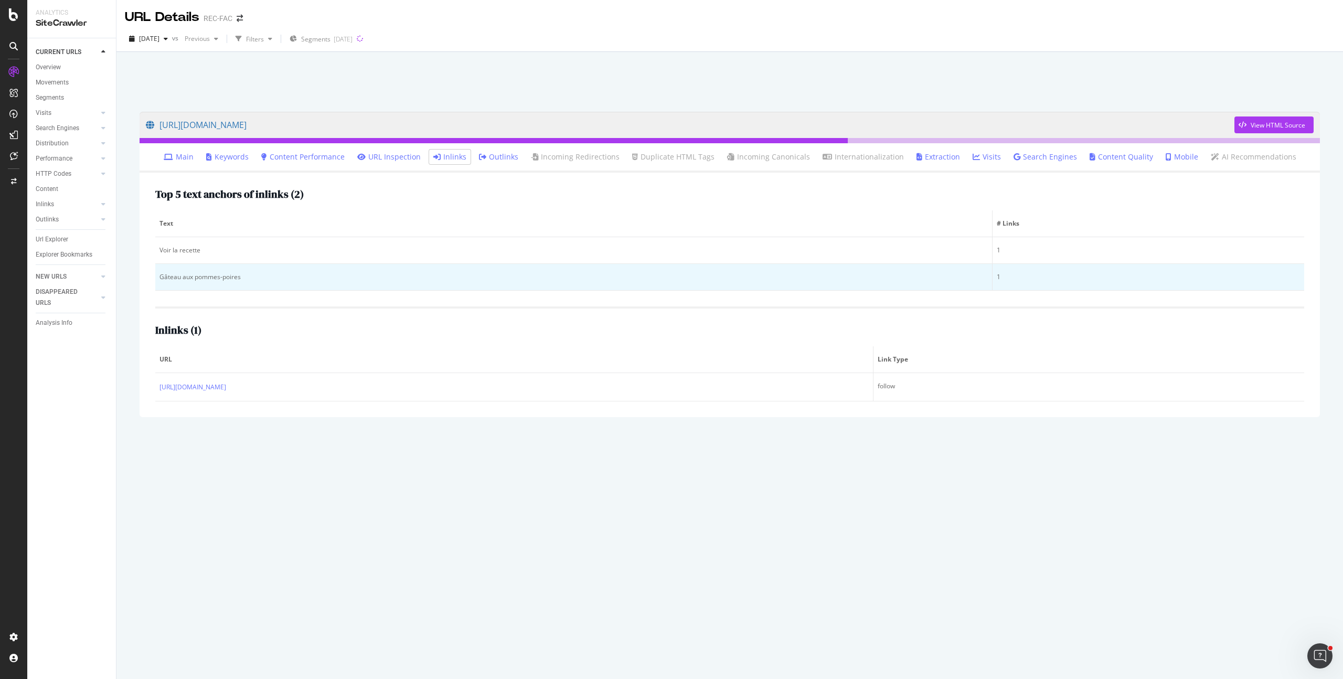
click at [207, 275] on div "Gâteau aux pommes-poires" at bounding box center [573, 276] width 828 height 9
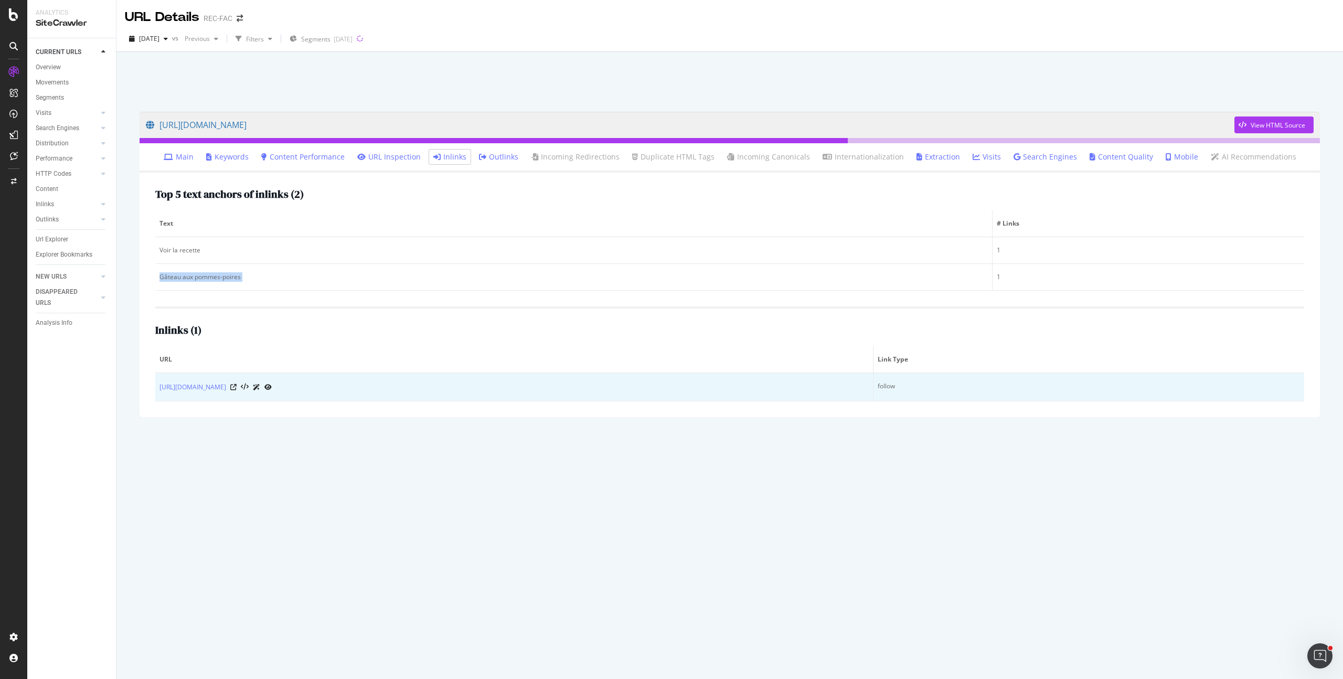
copy div "Gâteau aux pommes-poires"
click at [237, 387] on icon at bounding box center [233, 387] width 6 height 6
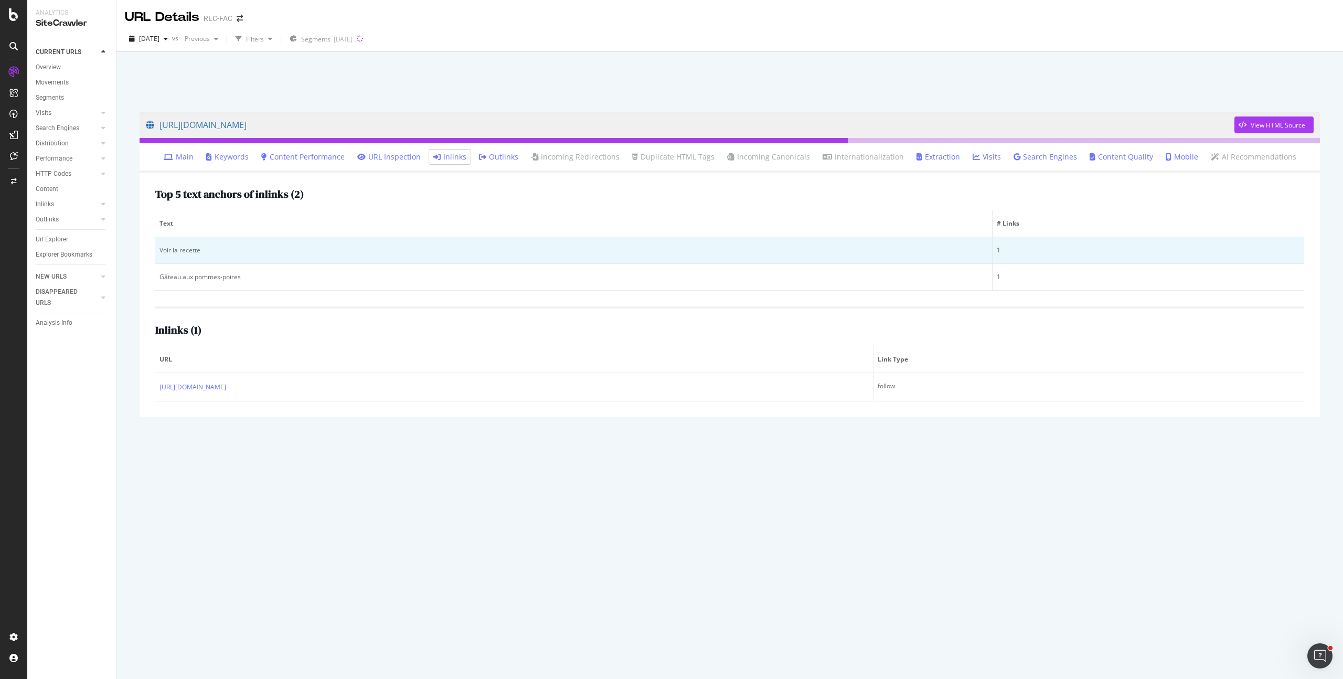
click at [185, 260] on td "Voir la recette" at bounding box center [573, 250] width 837 height 27
click at [187, 252] on div "Voir la recette" at bounding box center [573, 249] width 828 height 9
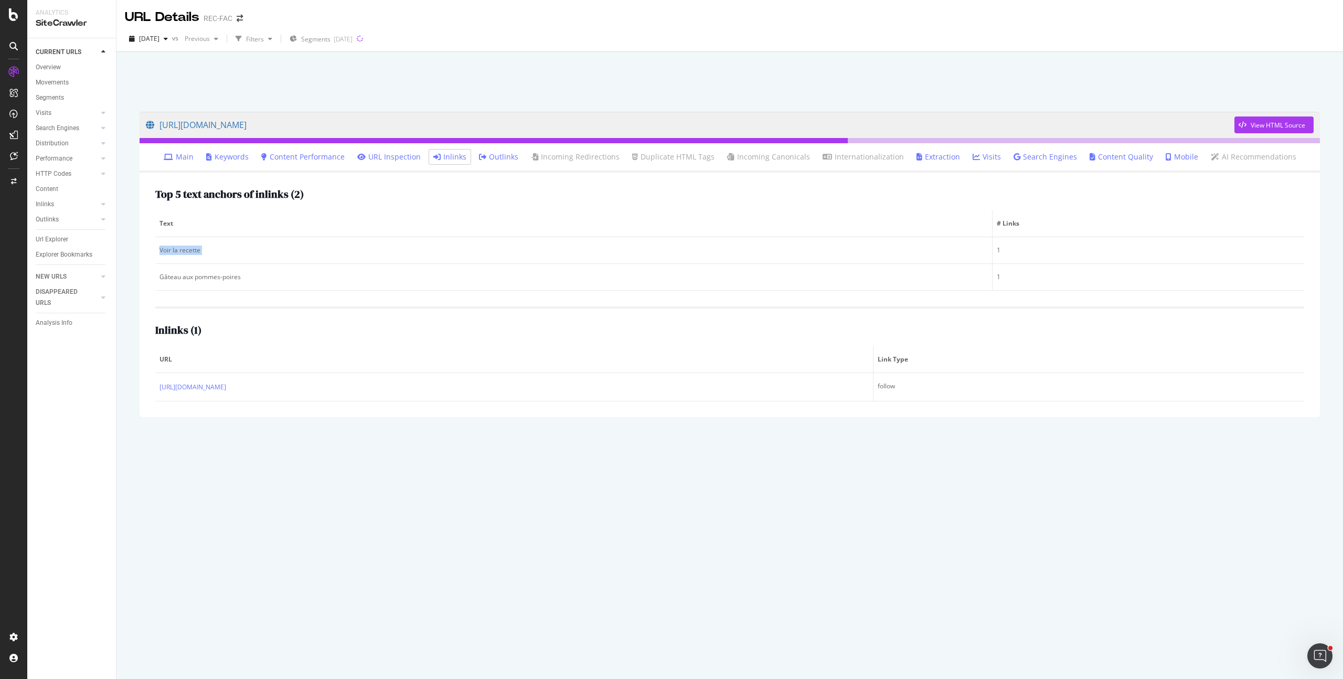
copy div "Voir la recette"
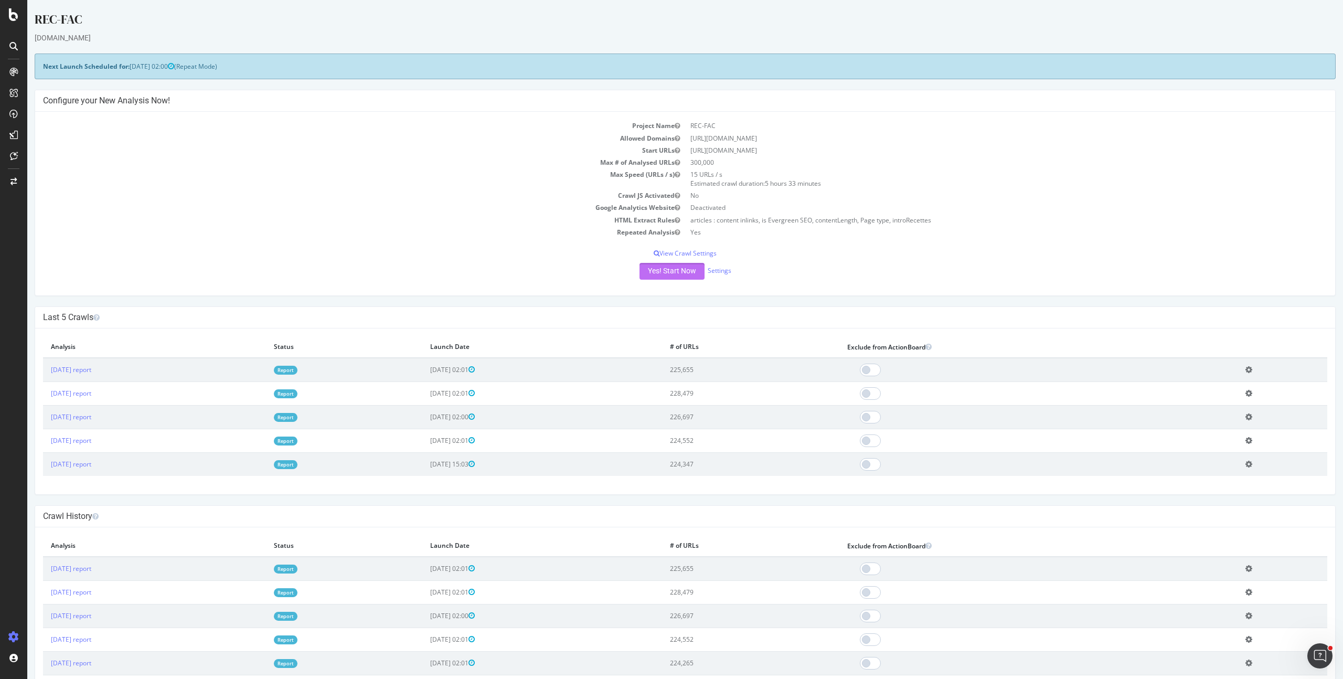
click at [661, 271] on button "Yes! Start Now" at bounding box center [671, 271] width 65 height 17
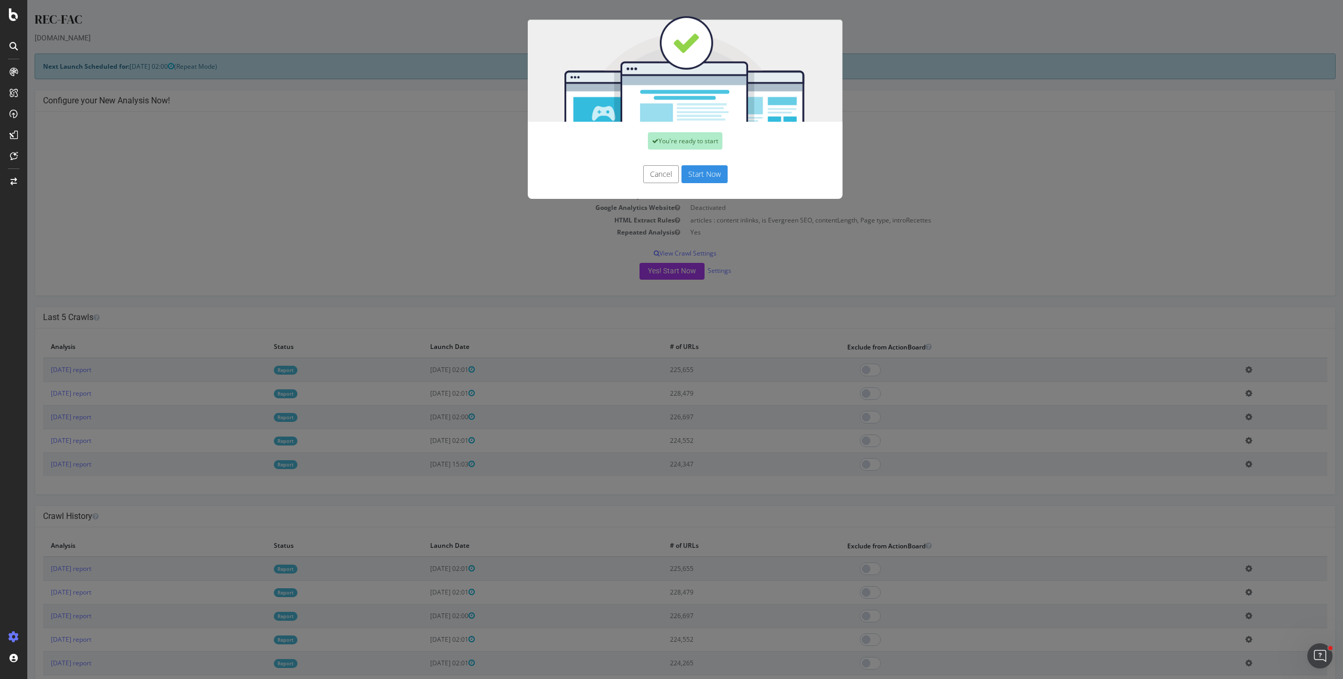
click at [708, 167] on button "Start Now" at bounding box center [704, 174] width 46 height 18
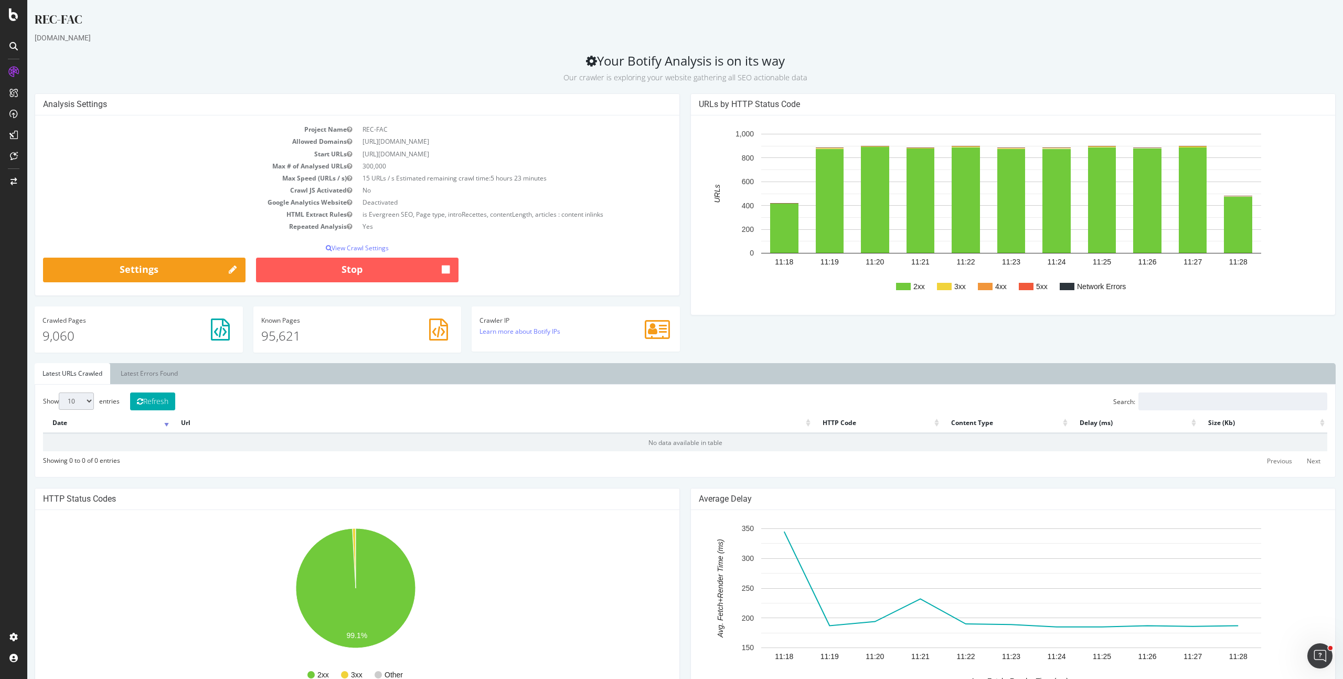
click at [183, 16] on div "REC-FAC" at bounding box center [685, 21] width 1301 height 22
